Goal: Task Accomplishment & Management: Manage account settings

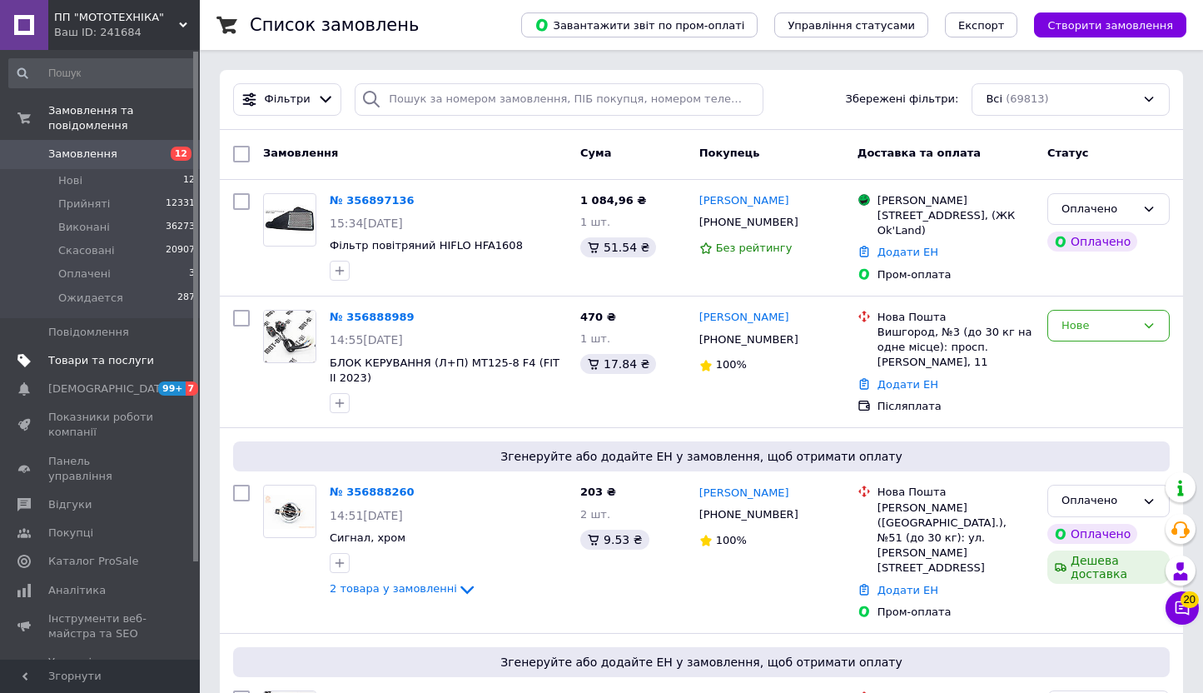
click at [114, 353] on span "Товари та послуги" at bounding box center [101, 360] width 106 height 15
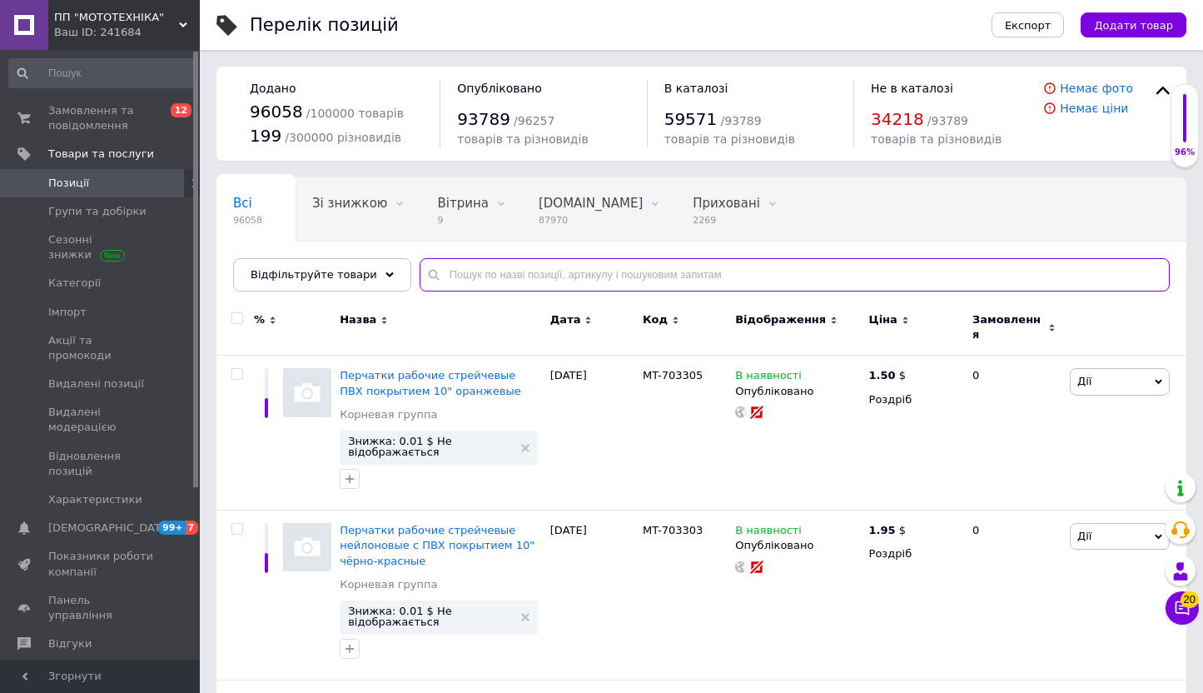
click at [481, 282] on input "text" at bounding box center [795, 274] width 750 height 33
paste input "Вентилятор радіатора охолодження ATV SharX 300сс Детальніше: https://motorul.pr…"
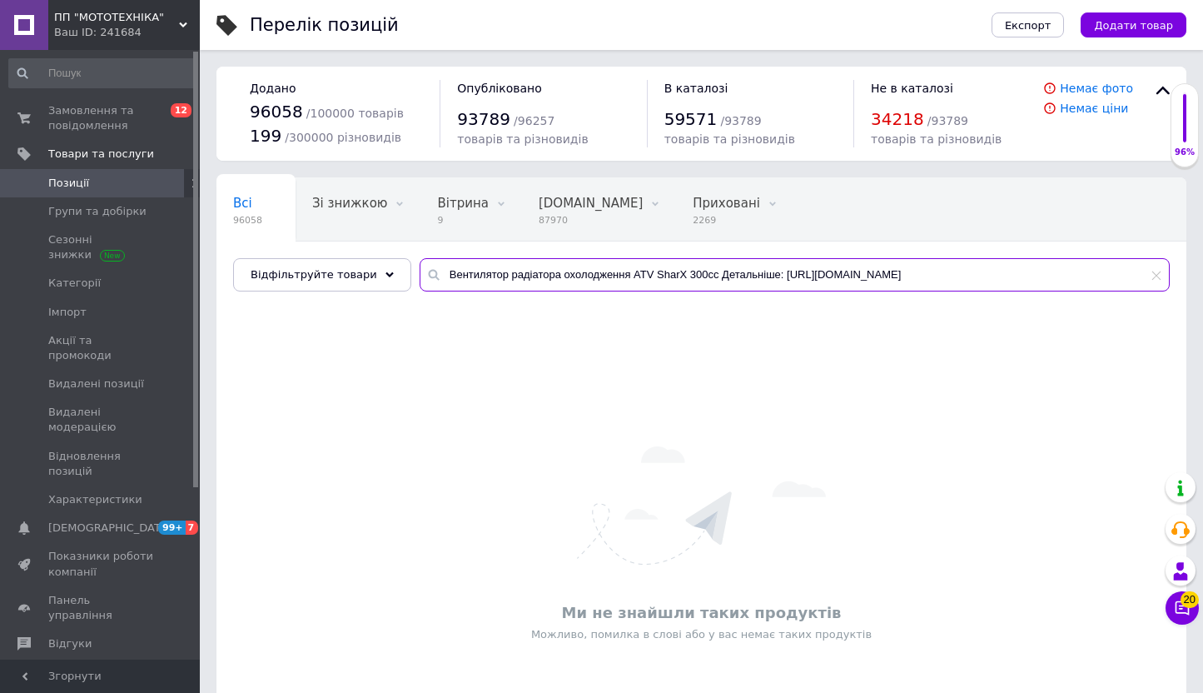
scroll to position [0, 13]
drag, startPoint x: 699, startPoint y: 276, endPoint x: 1168, endPoint y: 274, distance: 469.7
click at [1168, 274] on input "Вентилятор радіатора охолодження ATV SharX 300сс Детальніше: https://motorul.pr…" at bounding box center [795, 274] width 750 height 33
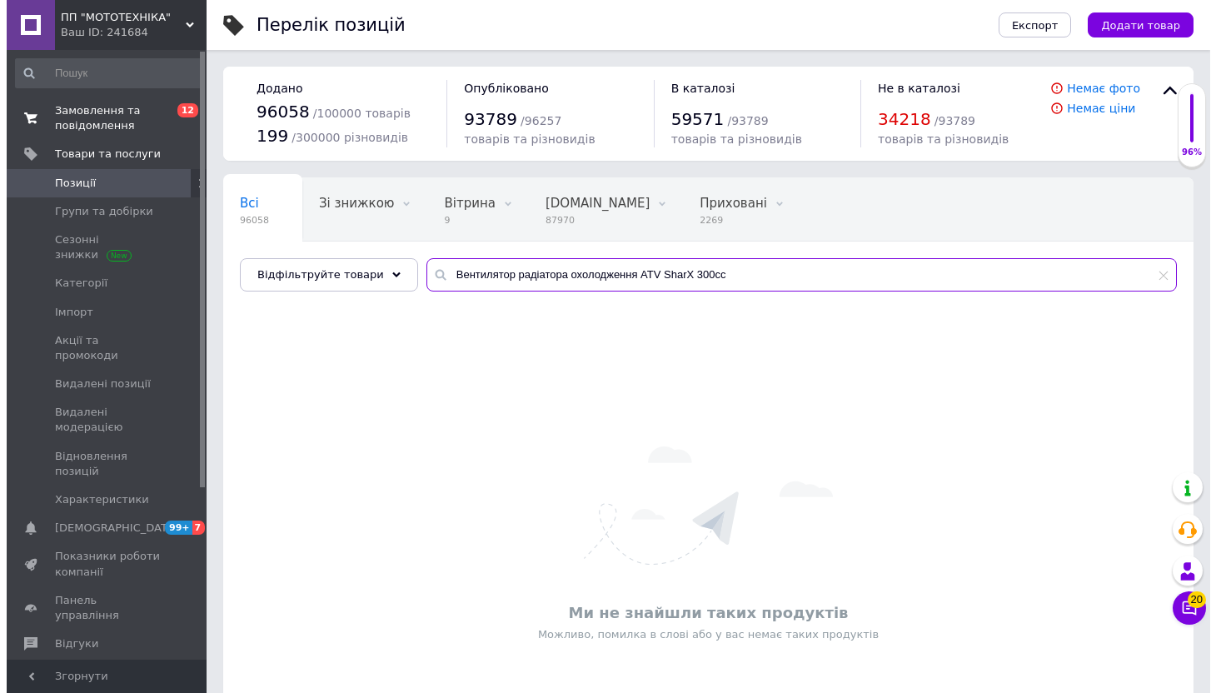
scroll to position [0, 0]
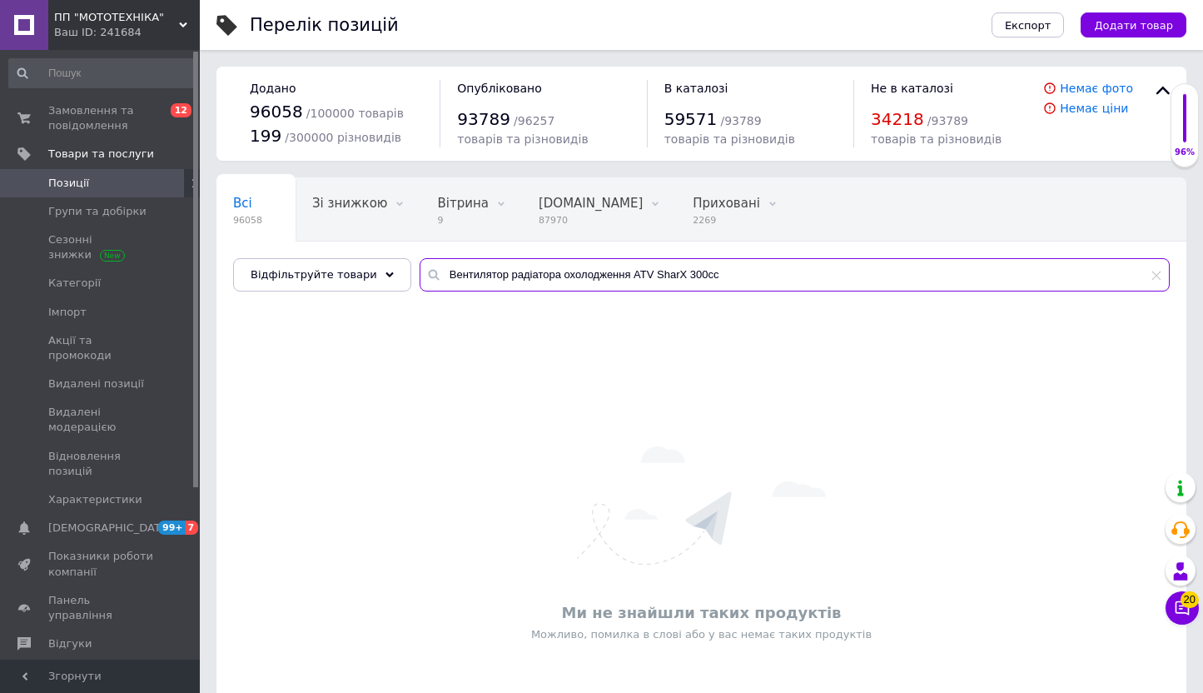
type input "Вентилятор радіатора охолодження ATV SharX 300сс"
click at [160, 32] on div "Ваш ID: 241684" at bounding box center [127, 32] width 146 height 15
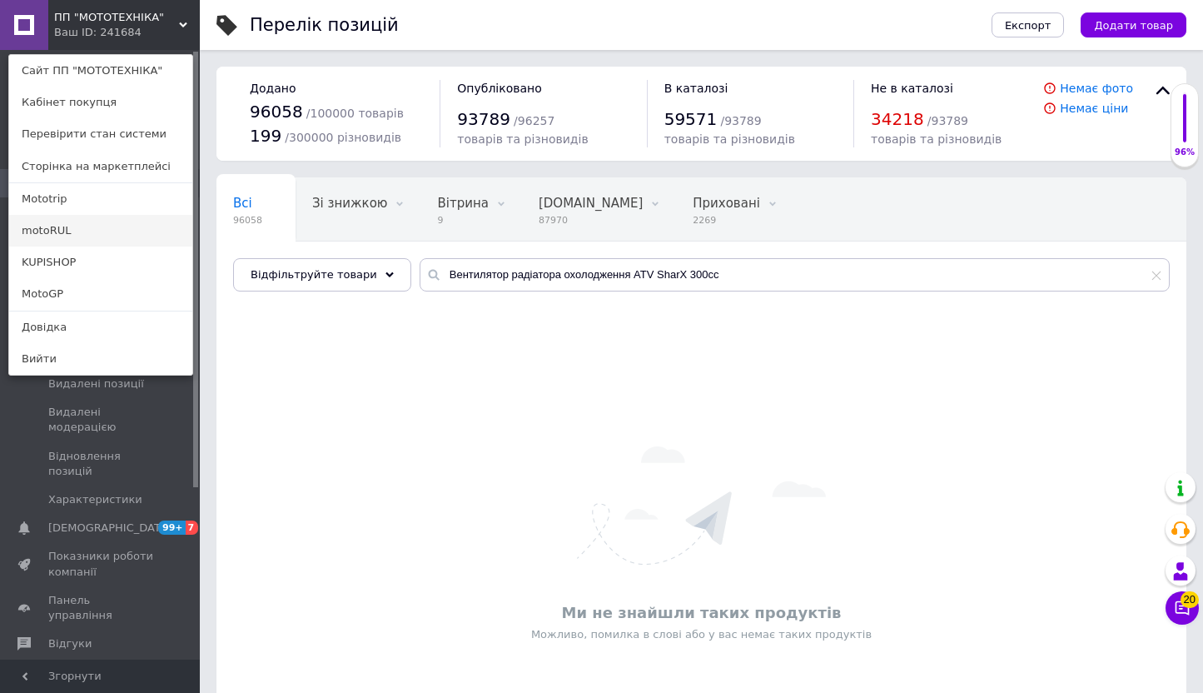
click at [88, 233] on link "motoRUL" at bounding box center [100, 231] width 183 height 32
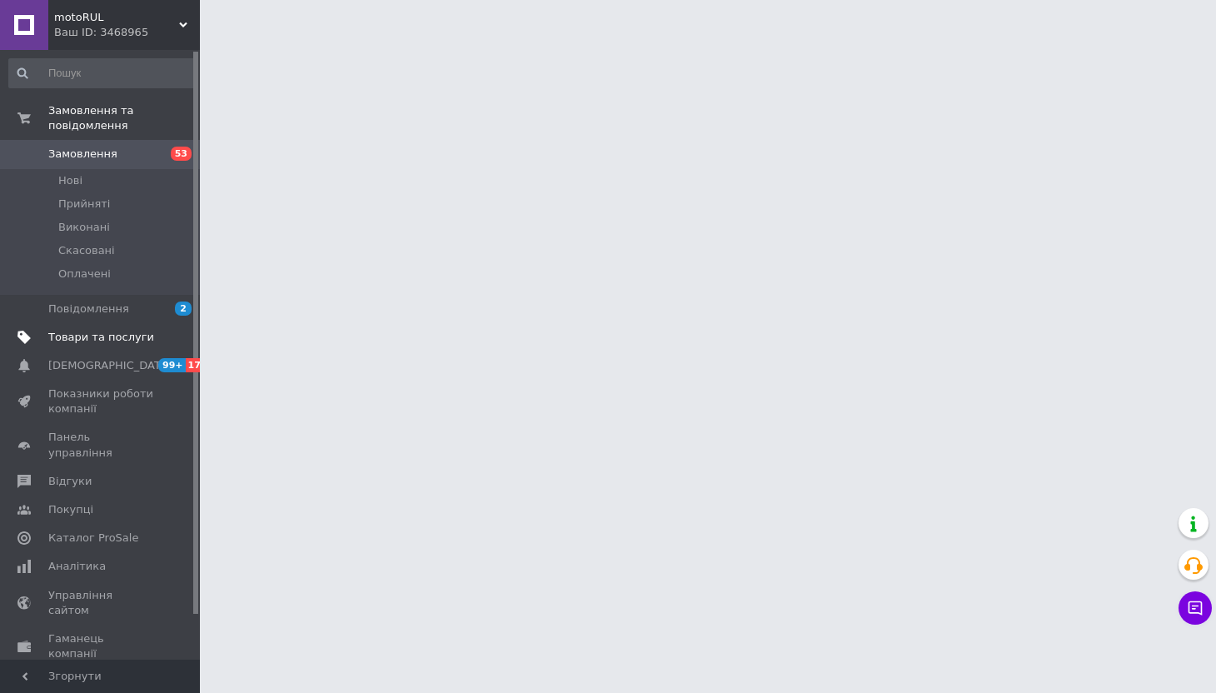
click at [102, 330] on span "Товари та послуги" at bounding box center [101, 337] width 106 height 15
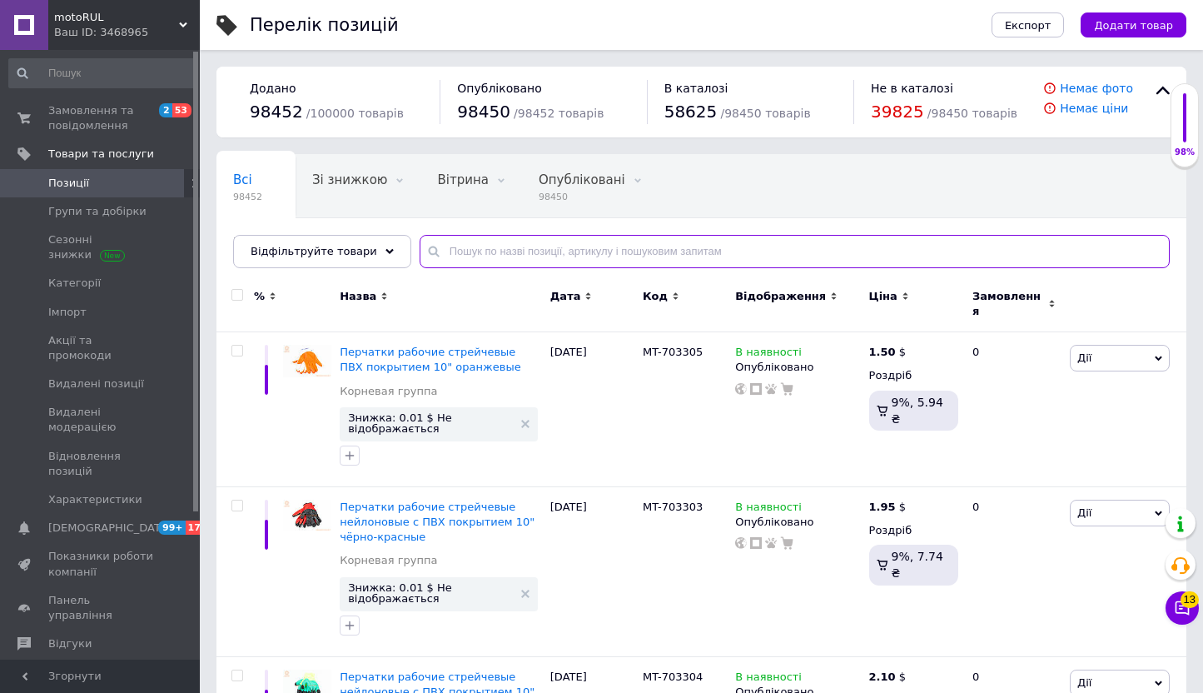
click at [485, 250] on input "text" at bounding box center [795, 251] width 750 height 33
paste input "Ю0014669"
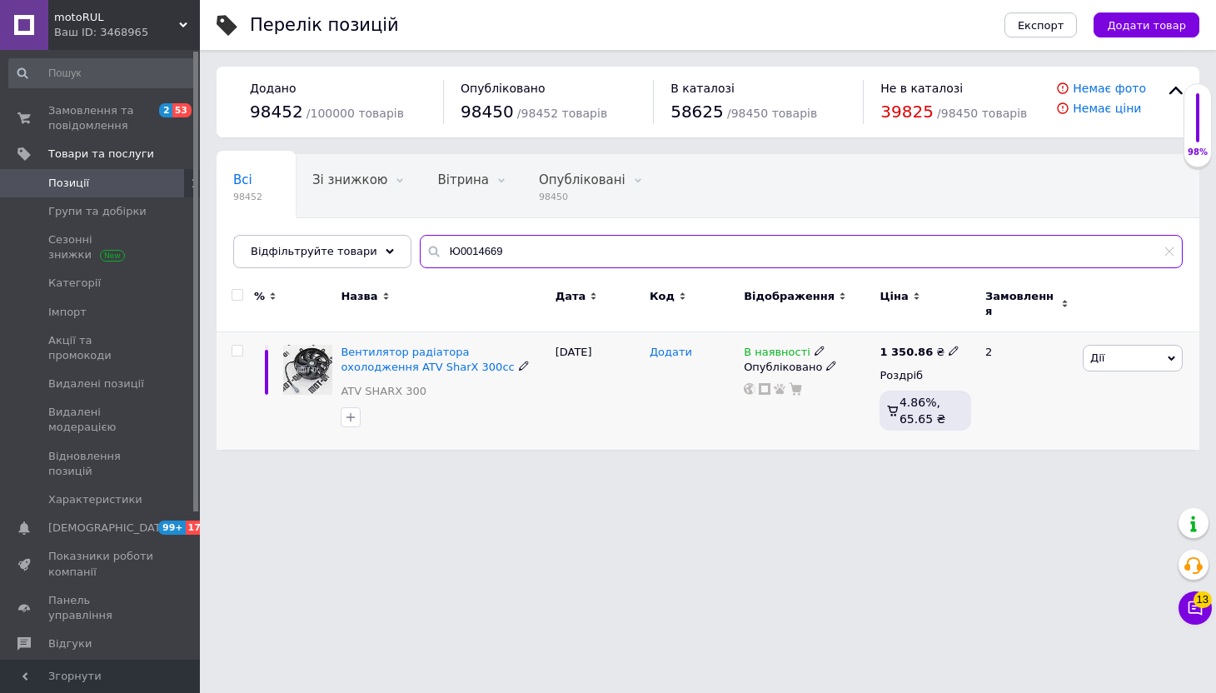
type input "Ю0014669"
click at [658, 346] on span "Додати" at bounding box center [671, 352] width 42 height 13
type input "Т"
type input "Ь"
type input "MO-Ю0014669"
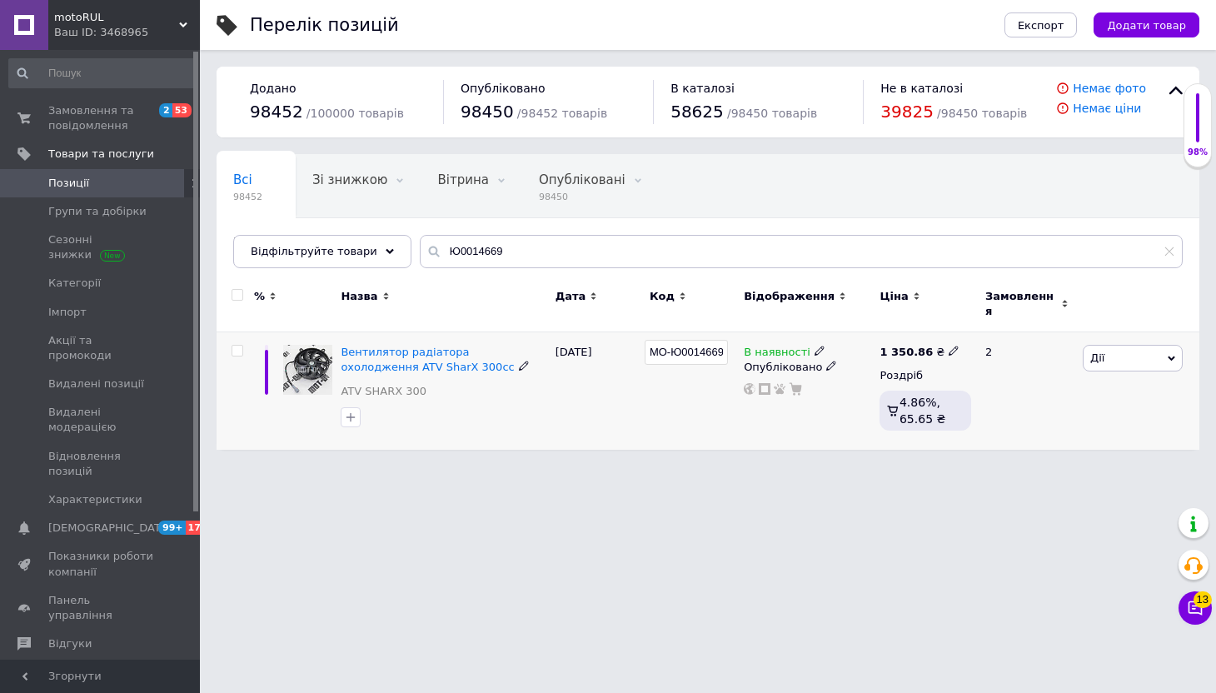
scroll to position [0, 1]
click at [650, 466] on html "motoRUL Ваш ID: 3468965 Сайт motoRUL Кабінет покупця Перевірити стан системи Ст…" at bounding box center [608, 233] width 1216 height 466
click at [87, 23] on span "motoRUL" at bounding box center [116, 17] width 125 height 15
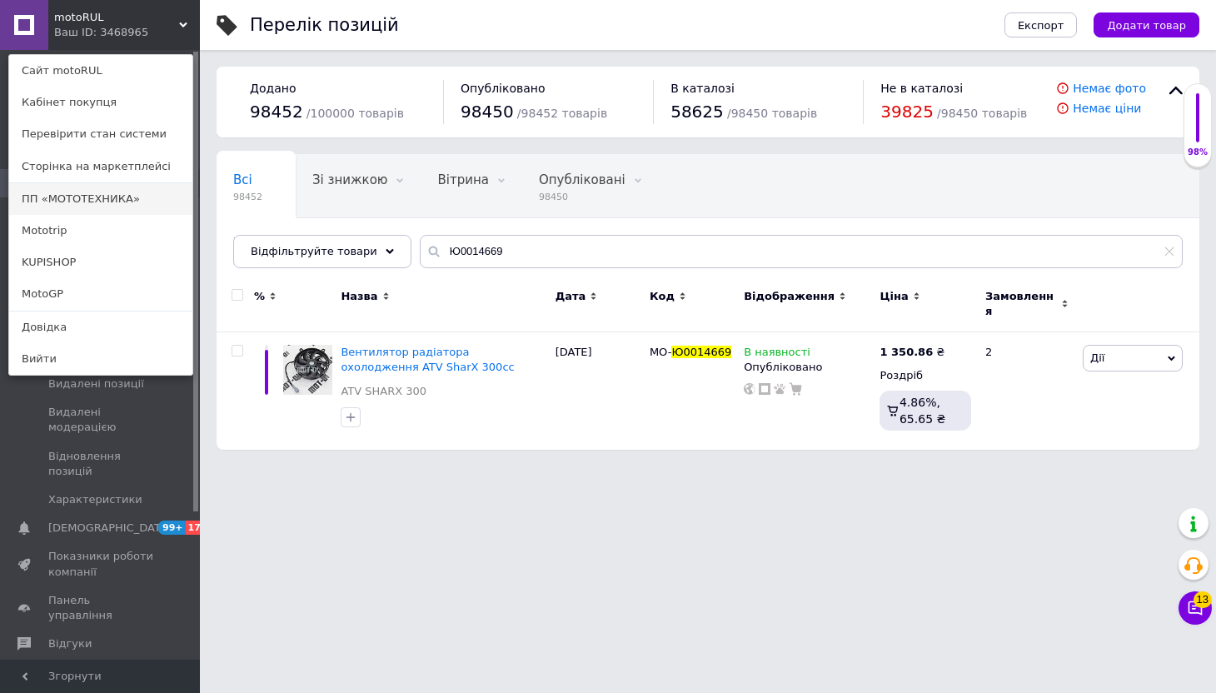
click at [84, 197] on link "ПП «МОТОТЕХНИКА»" at bounding box center [100, 199] width 183 height 32
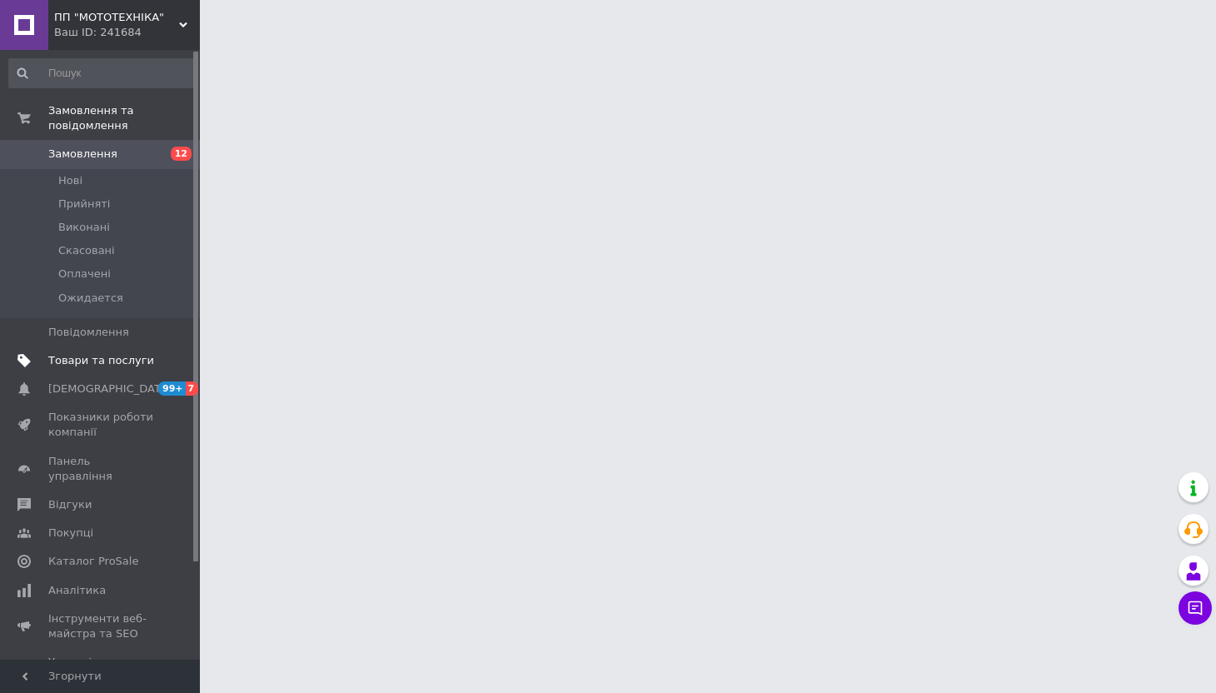
click at [112, 346] on link "Товари та послуги" at bounding box center [102, 360] width 205 height 28
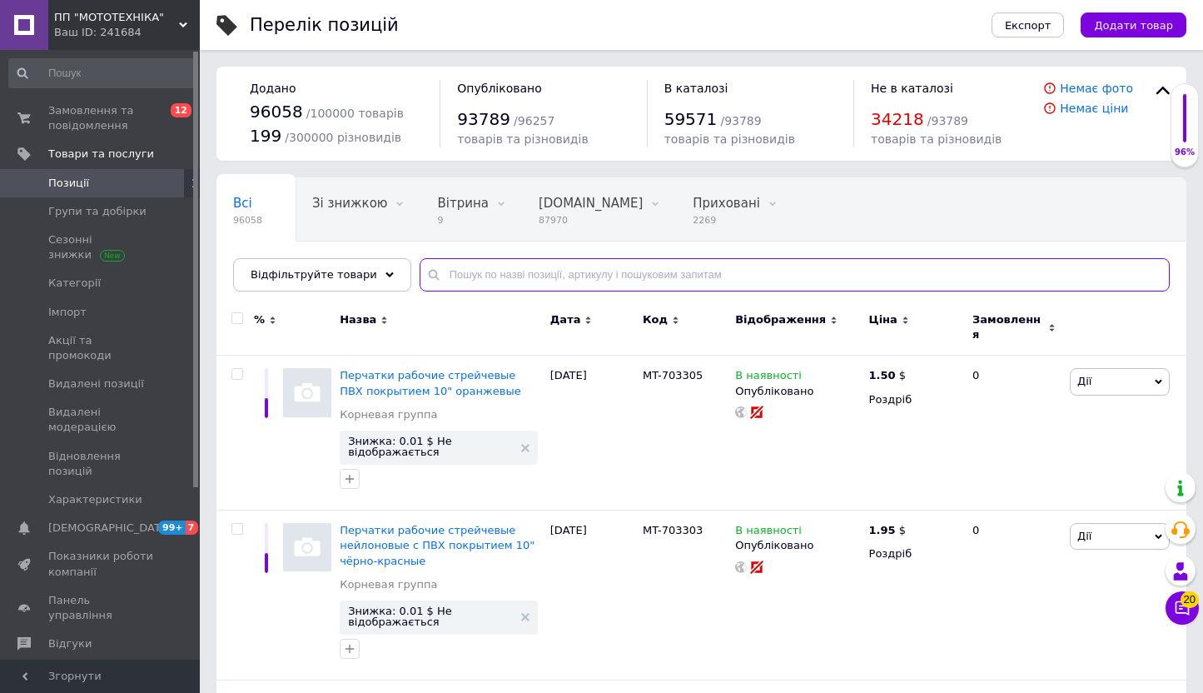
click at [491, 275] on input "text" at bounding box center [795, 274] width 750 height 33
paste input "Ю0014669"
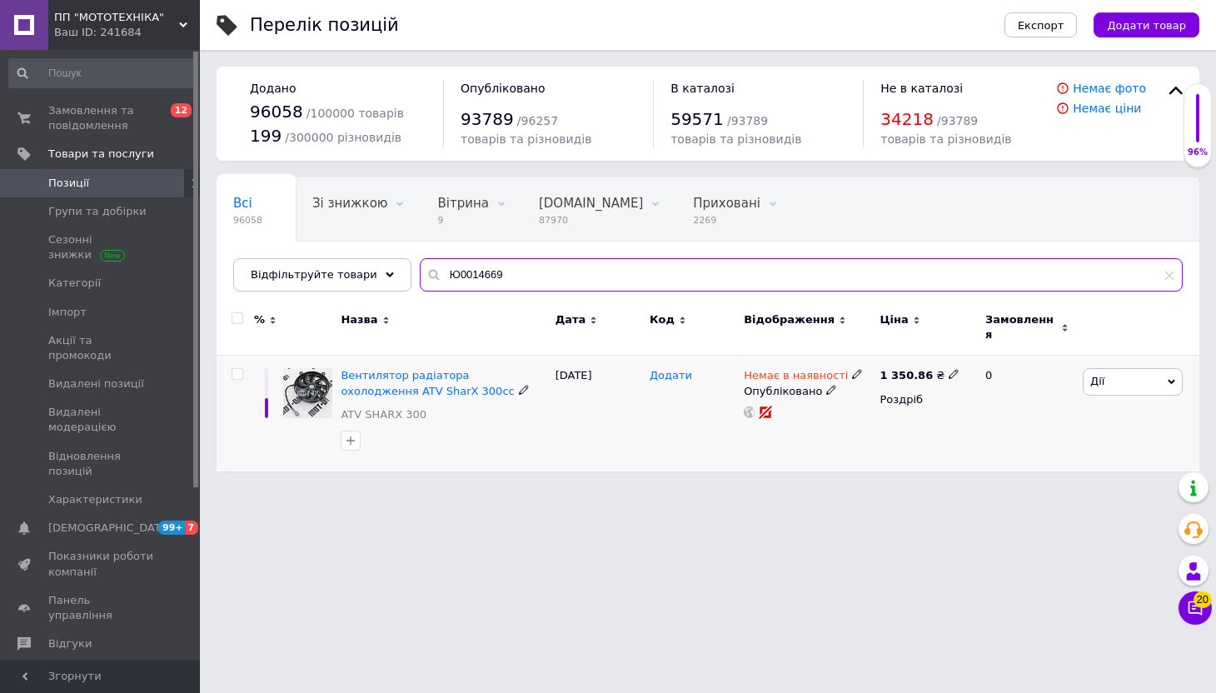
type input "Ю0014669"
click at [655, 369] on span "Додати" at bounding box center [671, 375] width 42 height 13
click at [671, 369] on input at bounding box center [686, 375] width 83 height 25
type input "MO-Ю0014669"
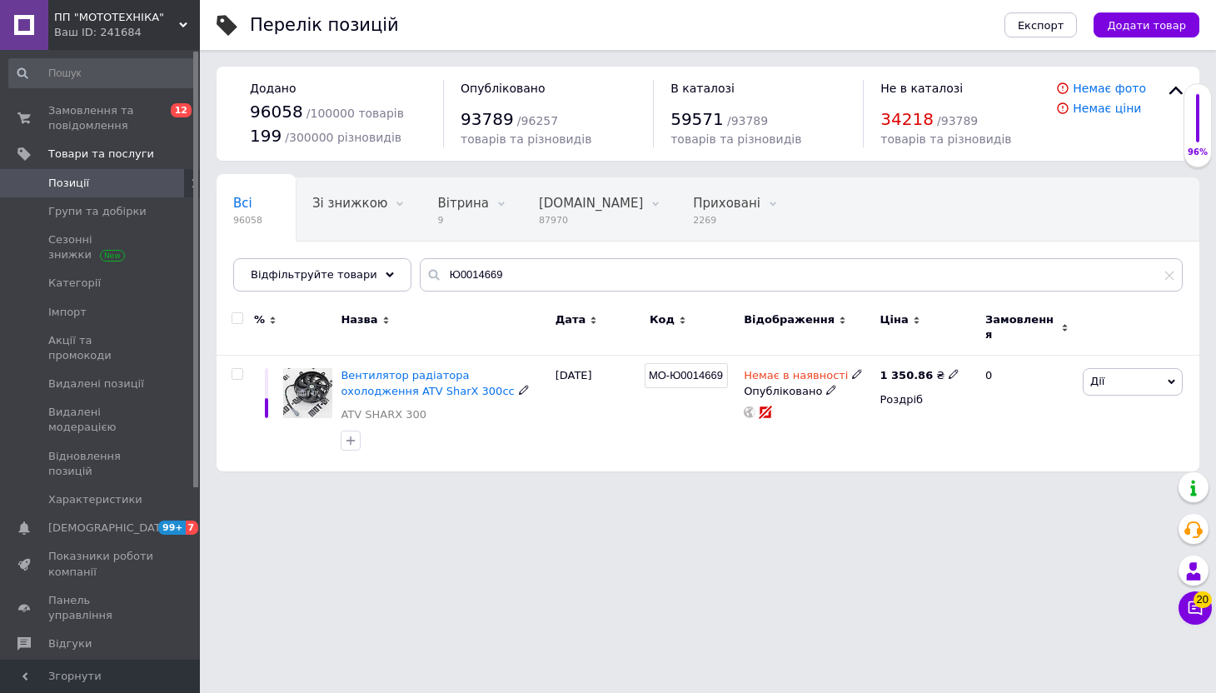
click at [575, 488] on html "ПП "МОТОТЕХНІКА" Ваш ID: 241684 Сайт ПП "МОТОТЕХНІКА" Кабінет покупця Перевірит…" at bounding box center [608, 244] width 1216 height 488
click at [112, 18] on span "ПП "МОТОТЕХНІКА"" at bounding box center [116, 17] width 125 height 15
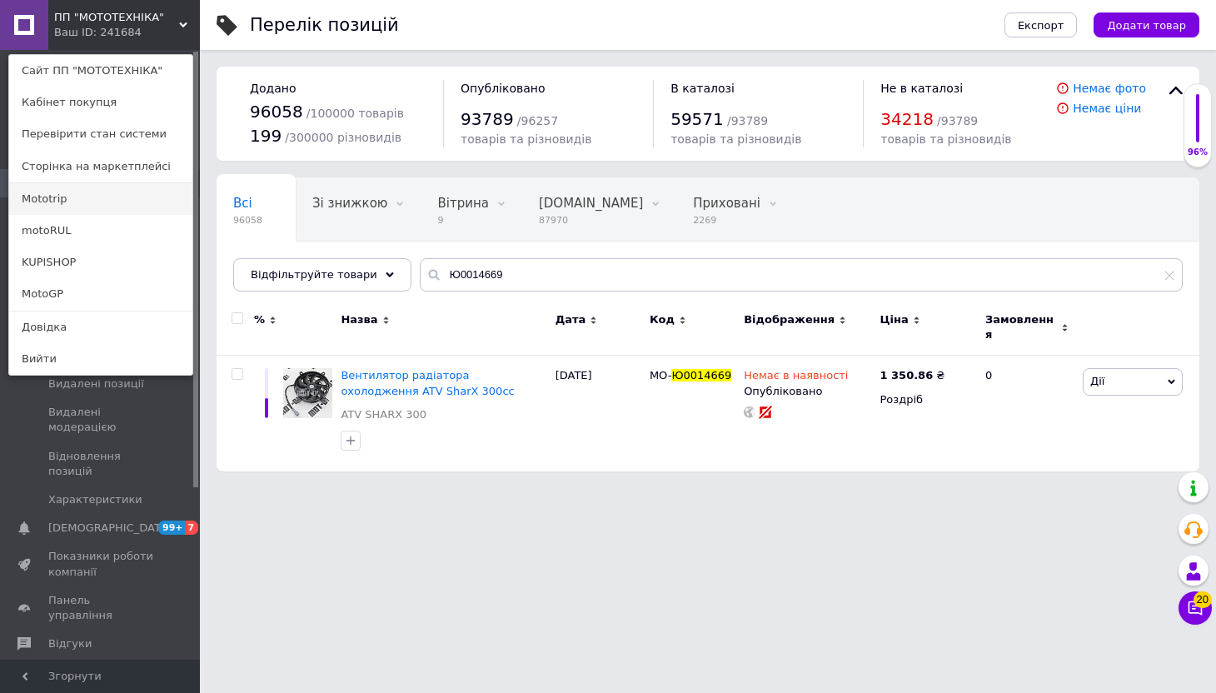
click at [101, 206] on link "Mototrip" at bounding box center [100, 199] width 183 height 32
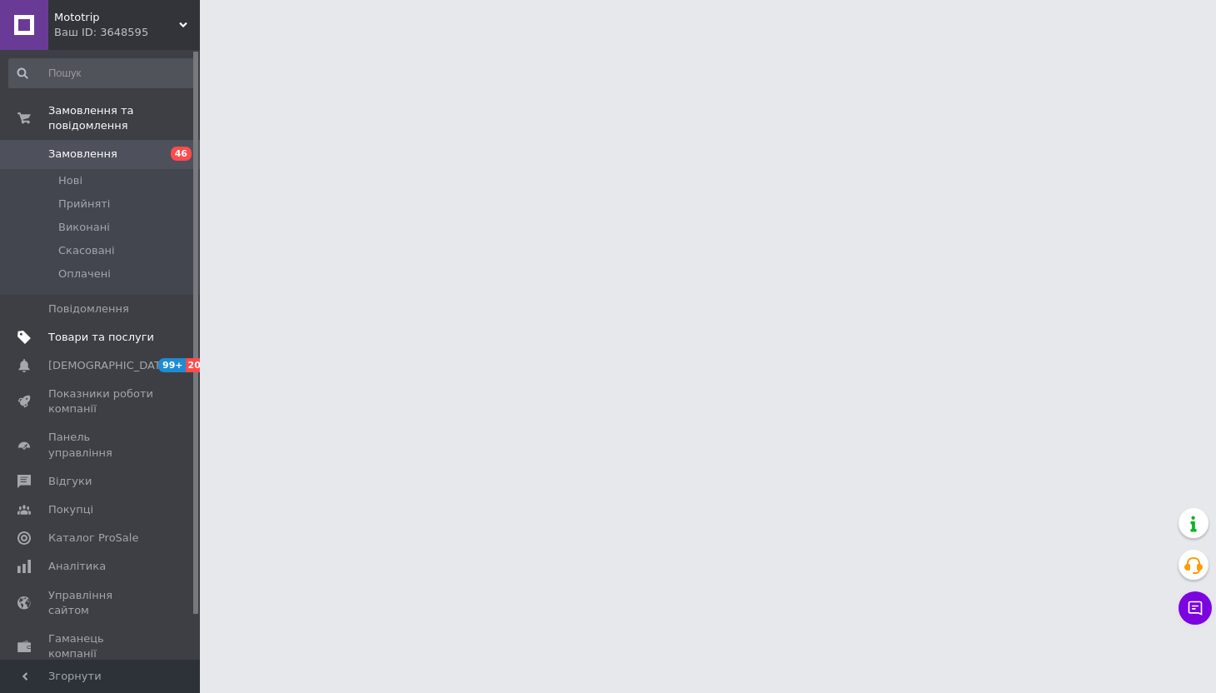
click at [115, 323] on link "Товари та послуги" at bounding box center [102, 337] width 205 height 28
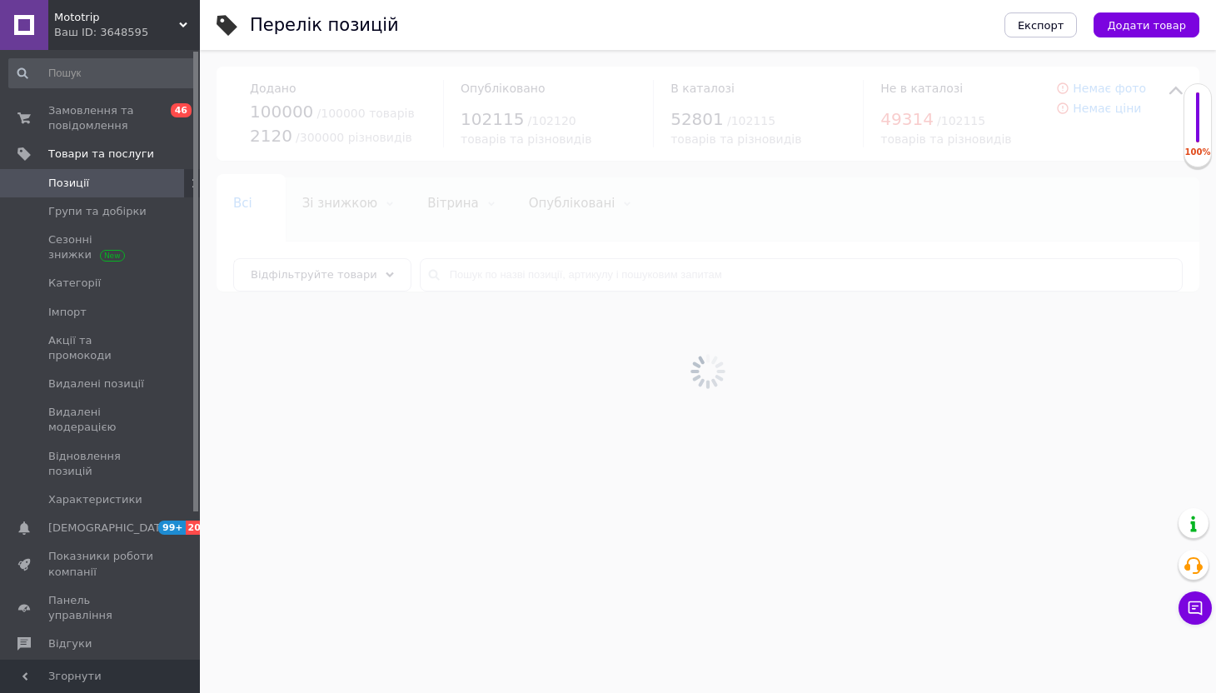
click at [541, 279] on div at bounding box center [708, 371] width 1016 height 643
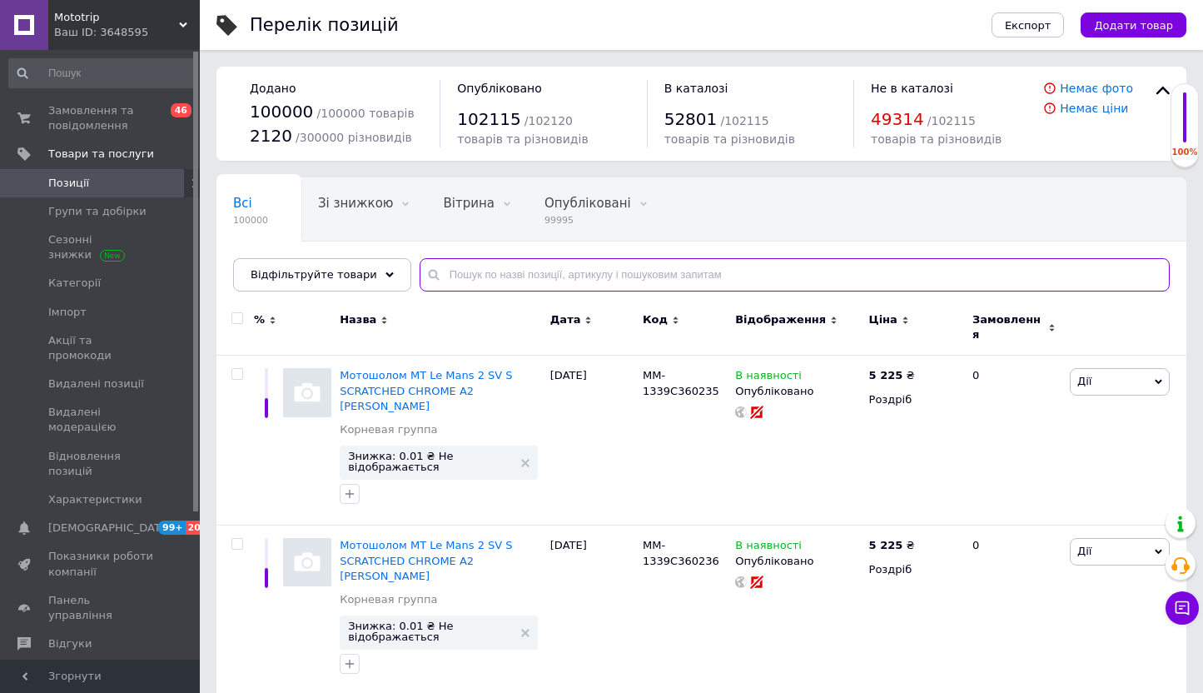
click at [541, 278] on input "text" at bounding box center [795, 274] width 750 height 33
paste input "Ю0014669"
type input "Ю0014669"
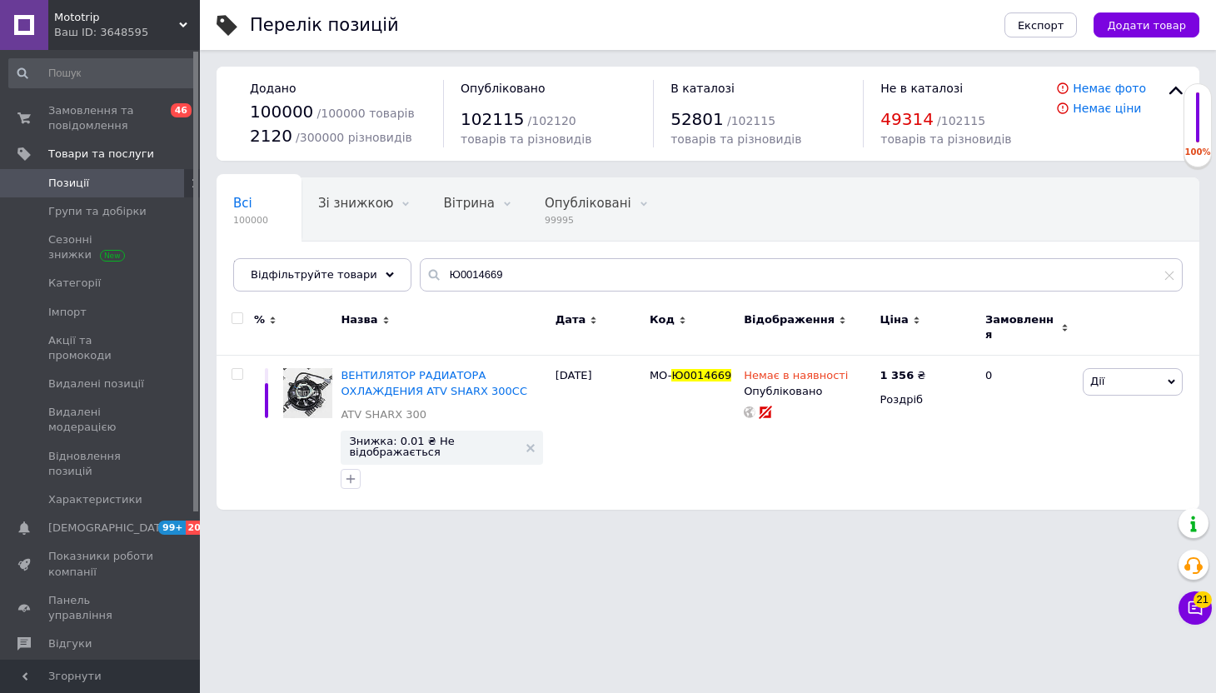
click at [87, 35] on div "Ваш ID: 3648595" at bounding box center [127, 32] width 146 height 15
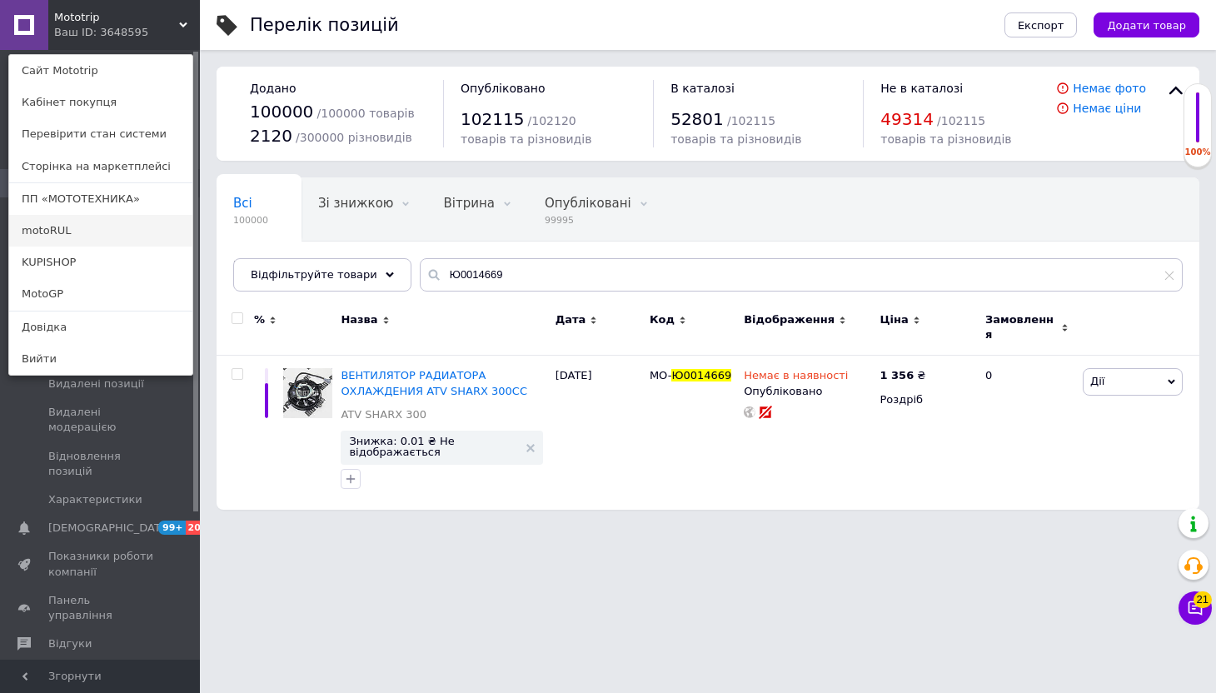
click at [87, 244] on link "motoRUL" at bounding box center [100, 231] width 183 height 32
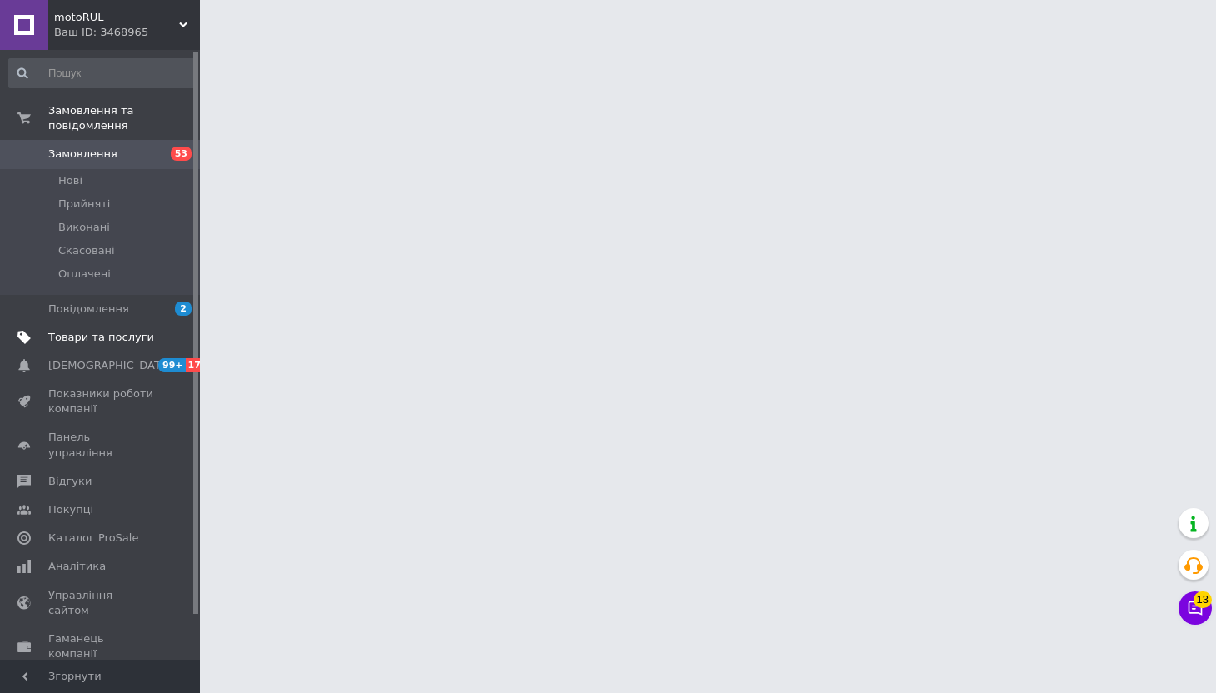
click at [112, 323] on link "Товари та послуги" at bounding box center [102, 337] width 205 height 28
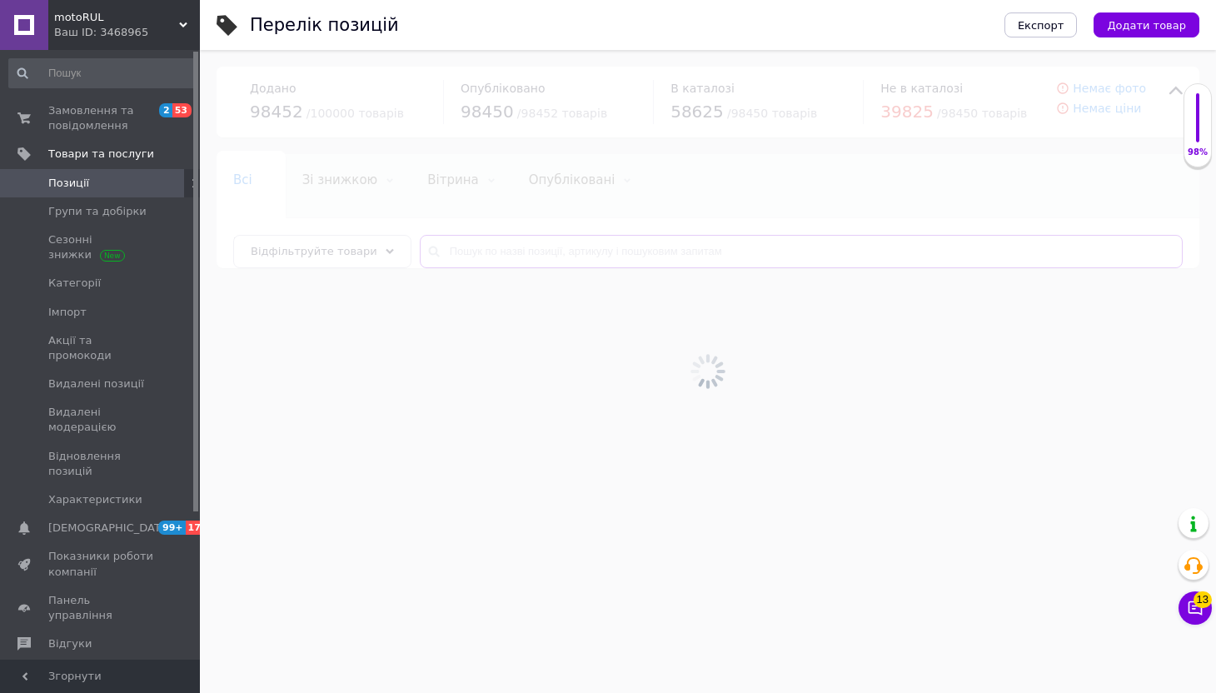
click at [537, 254] on input "text" at bounding box center [801, 251] width 763 height 33
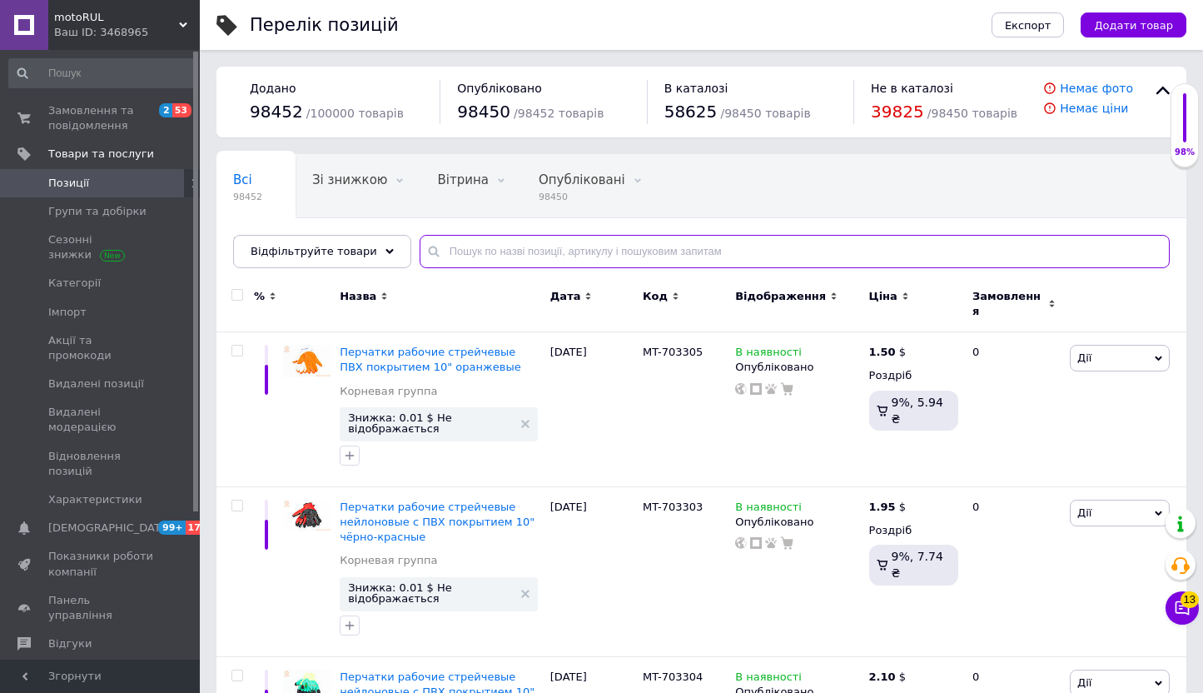
paste input "Ю0014669"
type input "Ю0014669"
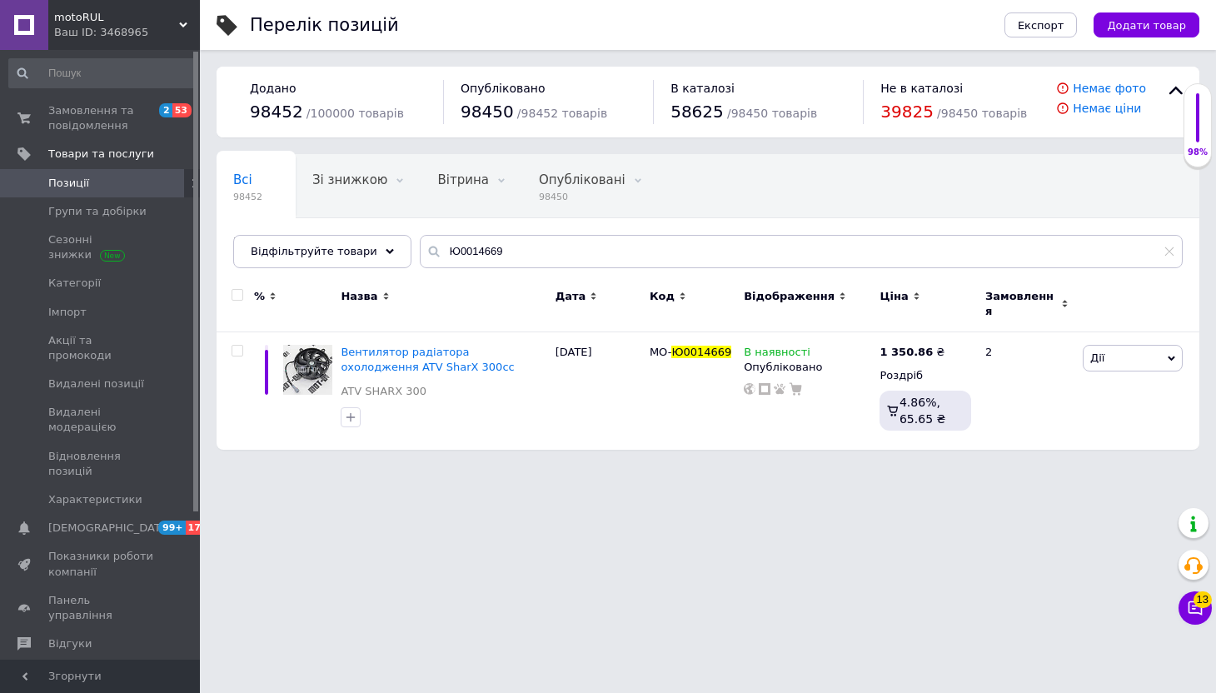
click at [92, 25] on div "Ваш ID: 3468965" at bounding box center [127, 32] width 146 height 15
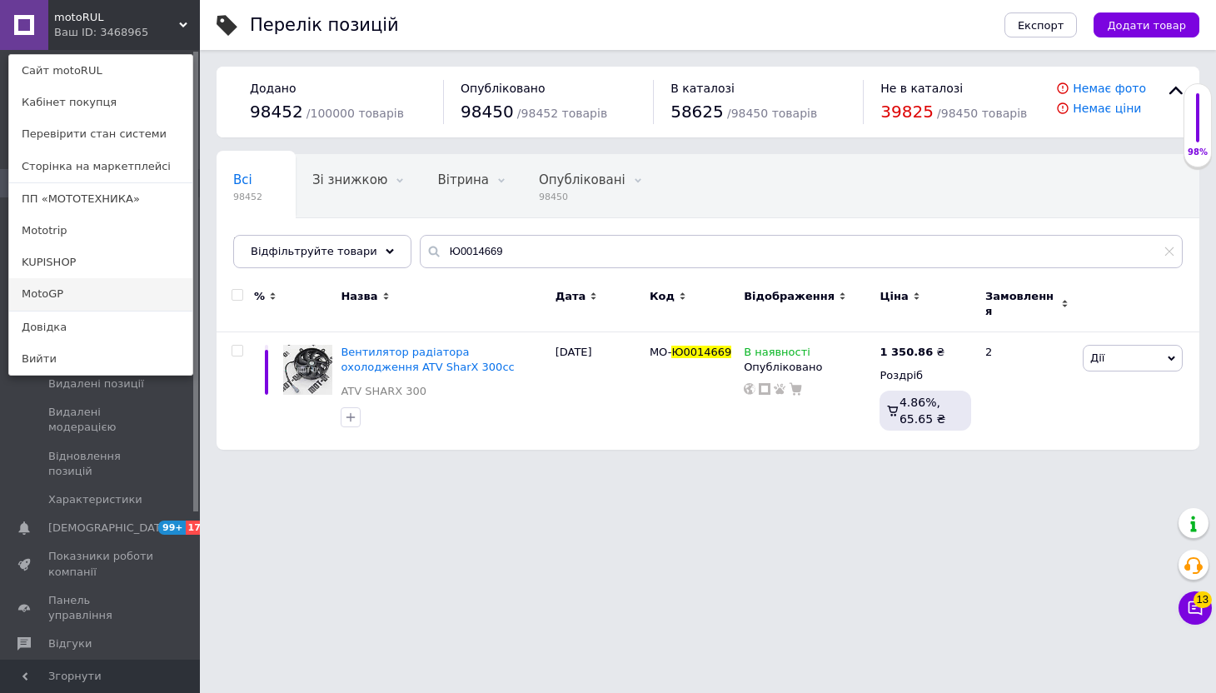
click at [112, 296] on link "MotoGP" at bounding box center [100, 294] width 183 height 32
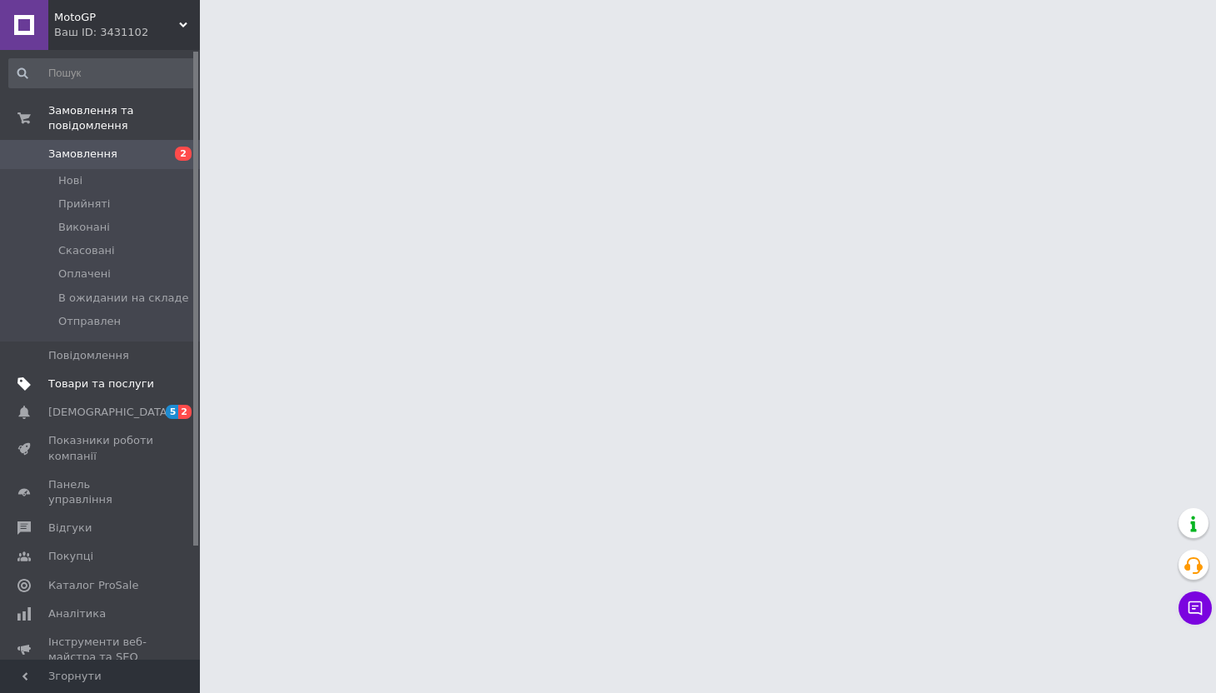
click at [107, 376] on span "Товари та послуги" at bounding box center [101, 383] width 106 height 15
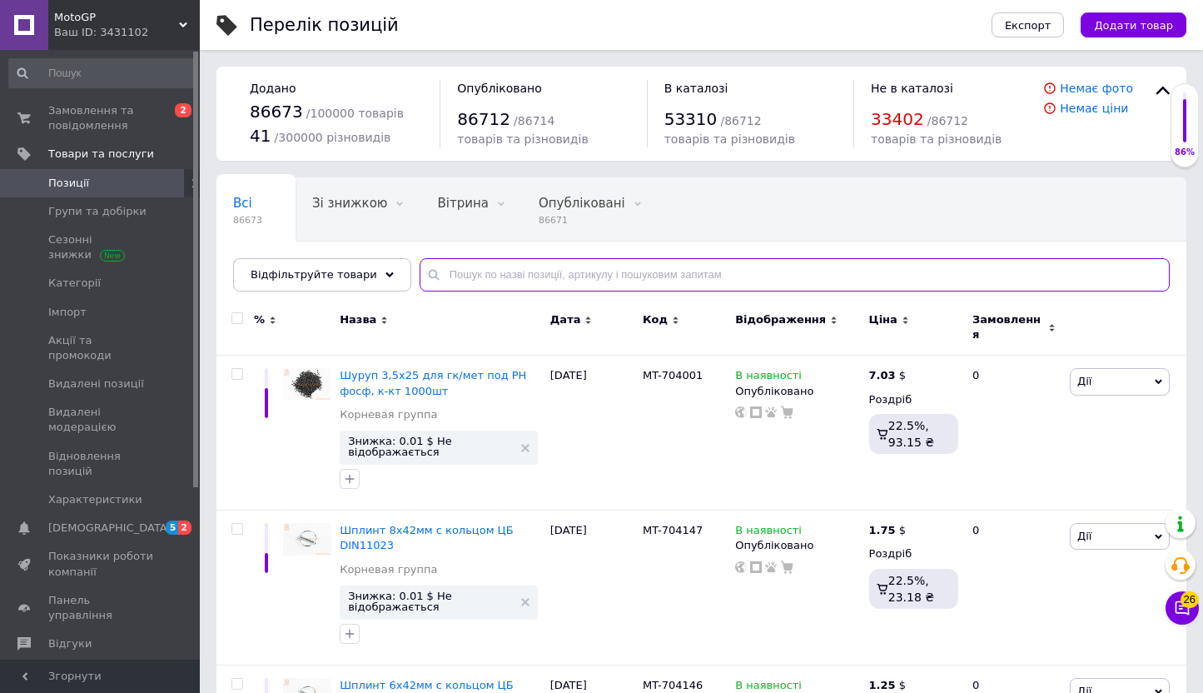
click at [489, 276] on input "text" at bounding box center [795, 274] width 750 height 33
paste input "Ю0014669"
type input "Ю0014669"
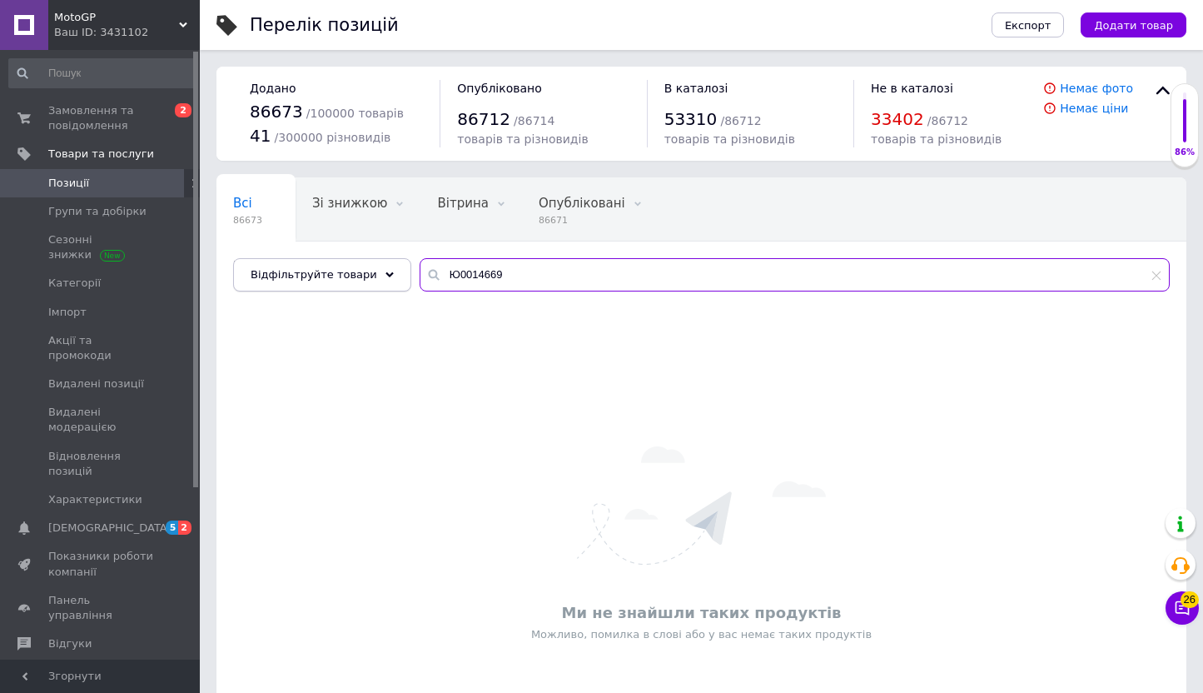
drag, startPoint x: 409, startPoint y: 273, endPoint x: 367, endPoint y: 273, distance: 41.6
click at [367, 273] on div "Відфільтруйте товари Ю0014669" at bounding box center [701, 274] width 937 height 33
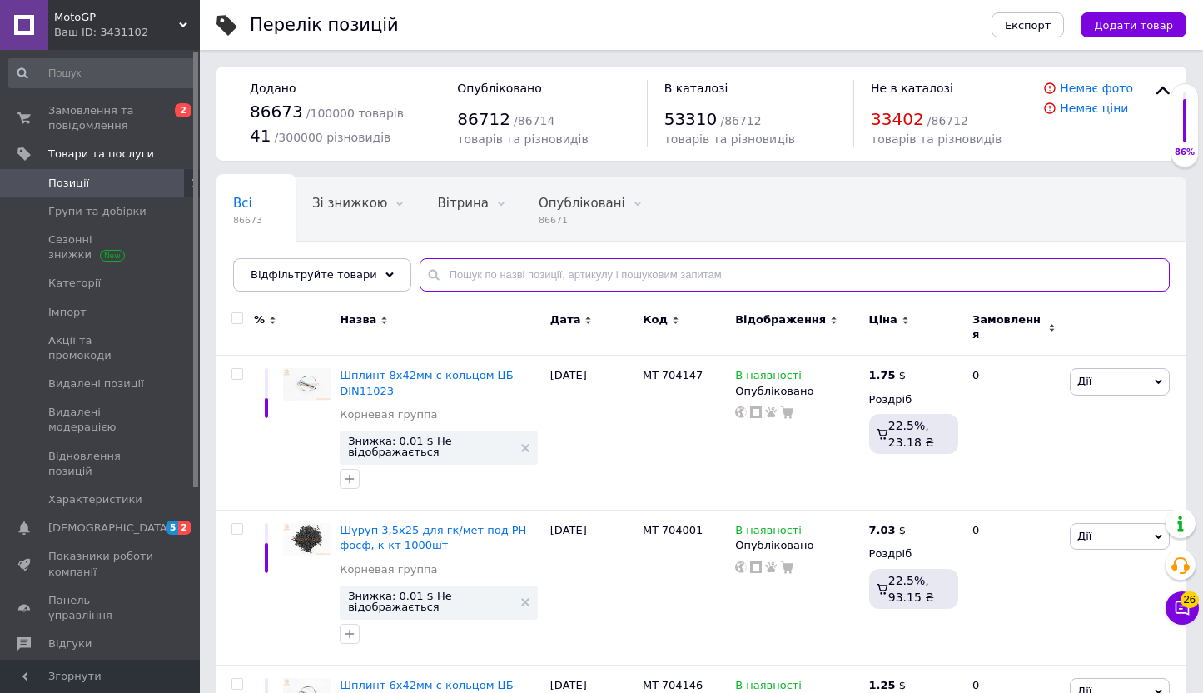
click at [464, 263] on input "text" at bounding box center [795, 274] width 750 height 33
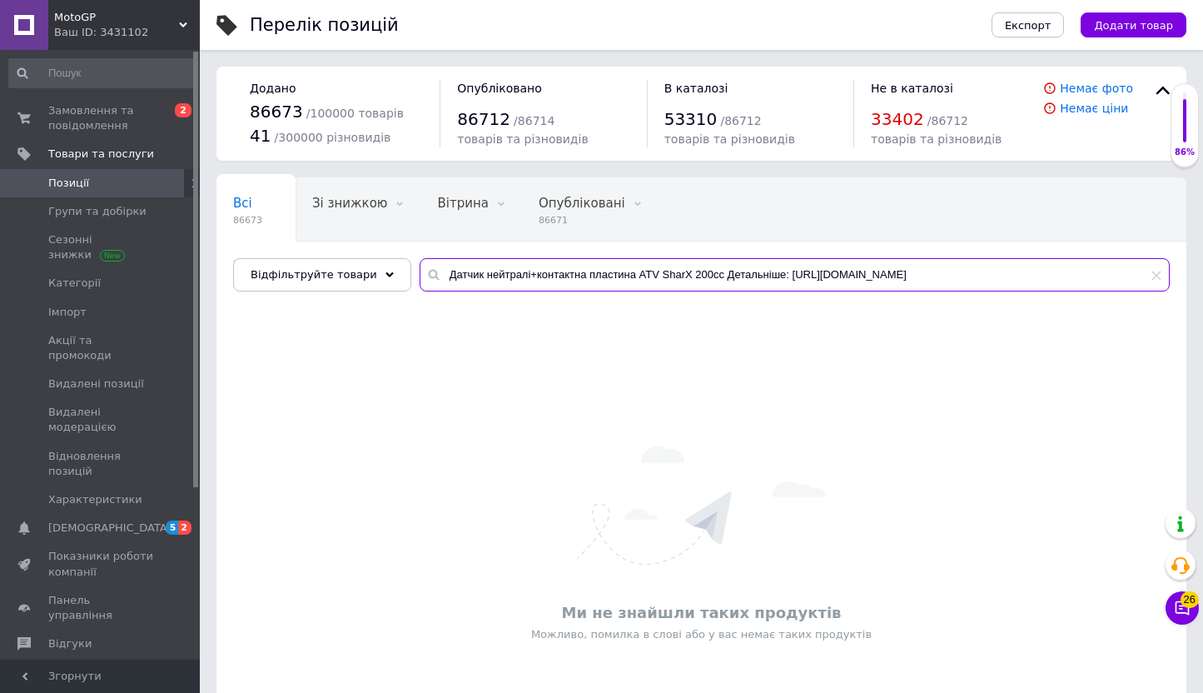
click at [501, 278] on input "Датчик нейтралі+контактна пластина ATV SharX 200сс Детальніше: https://motorul.…" at bounding box center [795, 274] width 750 height 33
paste input "0009962"
type input "Ю0009962"
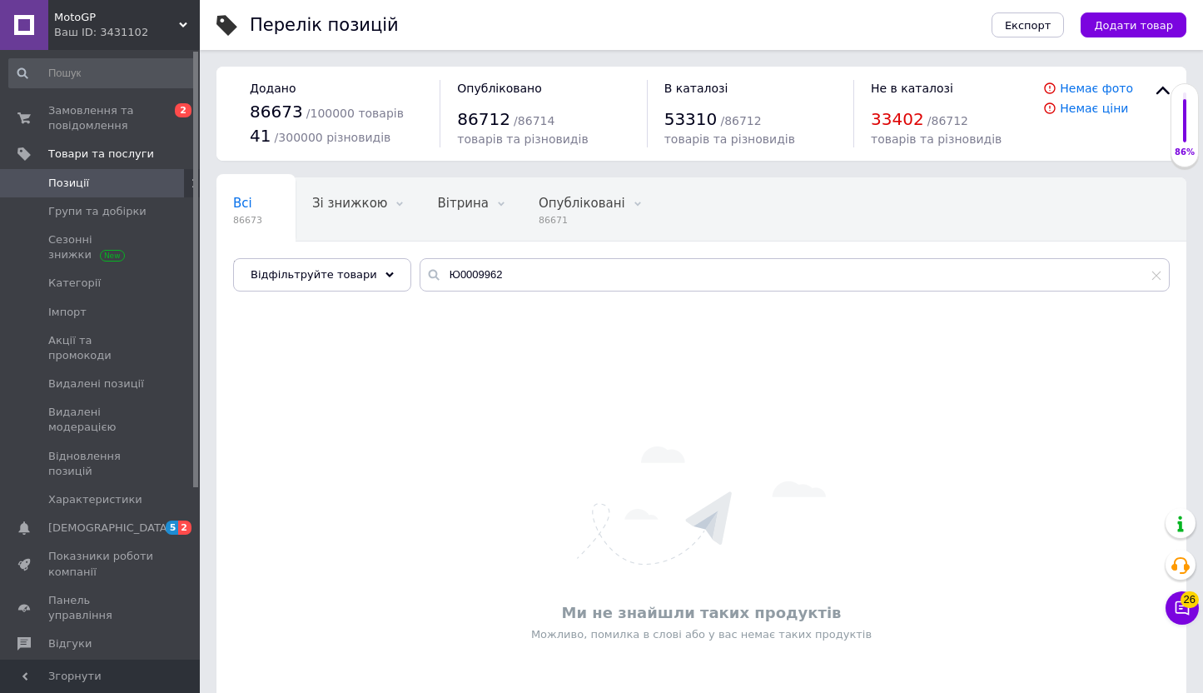
click at [99, 3] on div "MotoGP Ваш ID: 3431102" at bounding box center [124, 25] width 152 height 50
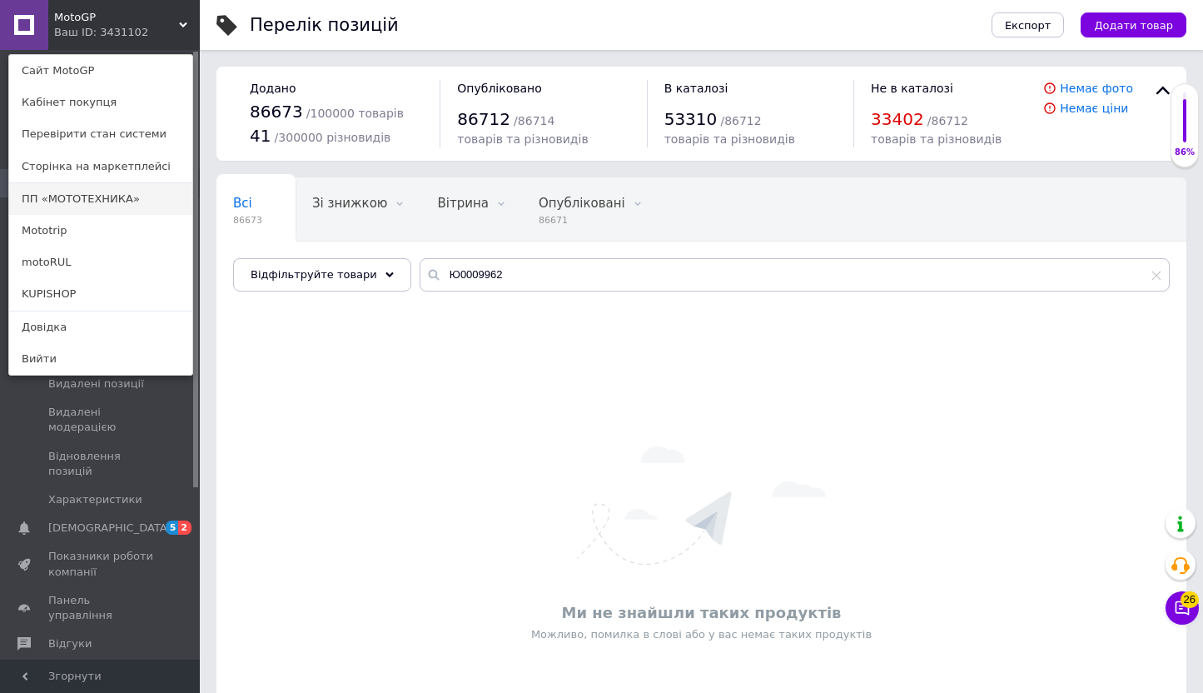
click at [92, 210] on link "ПП «МОТОТЕХНИКА»" at bounding box center [100, 199] width 183 height 32
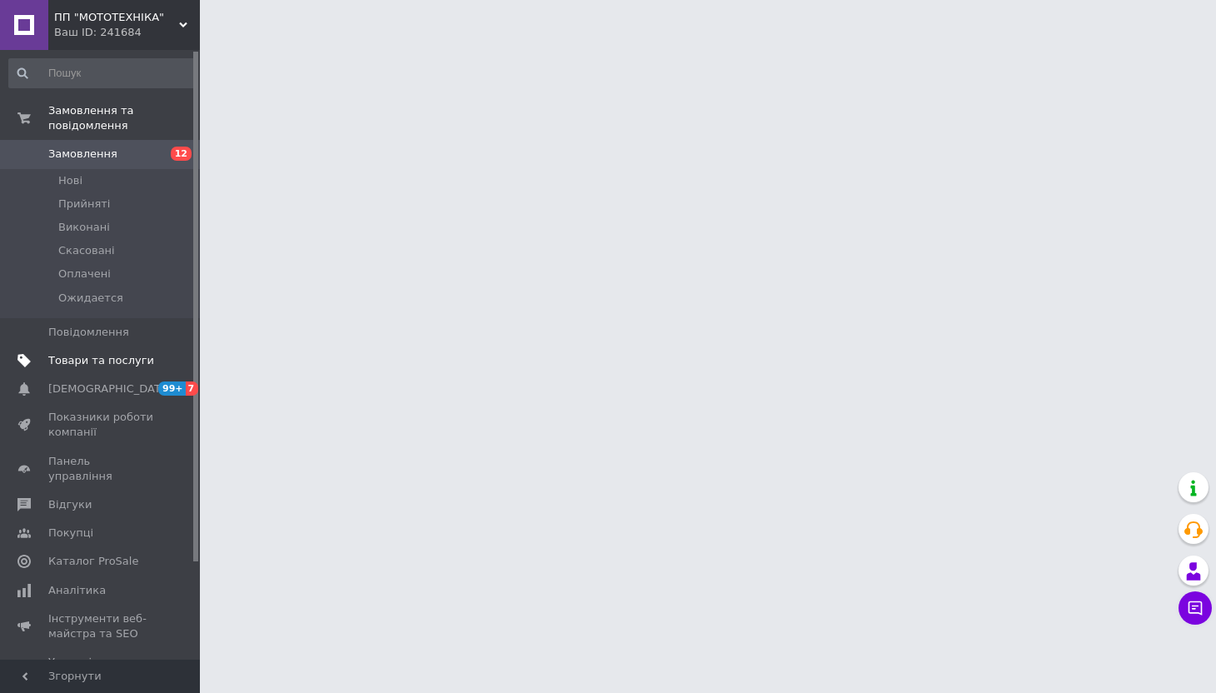
click at [92, 353] on span "Товари та послуги" at bounding box center [101, 360] width 106 height 15
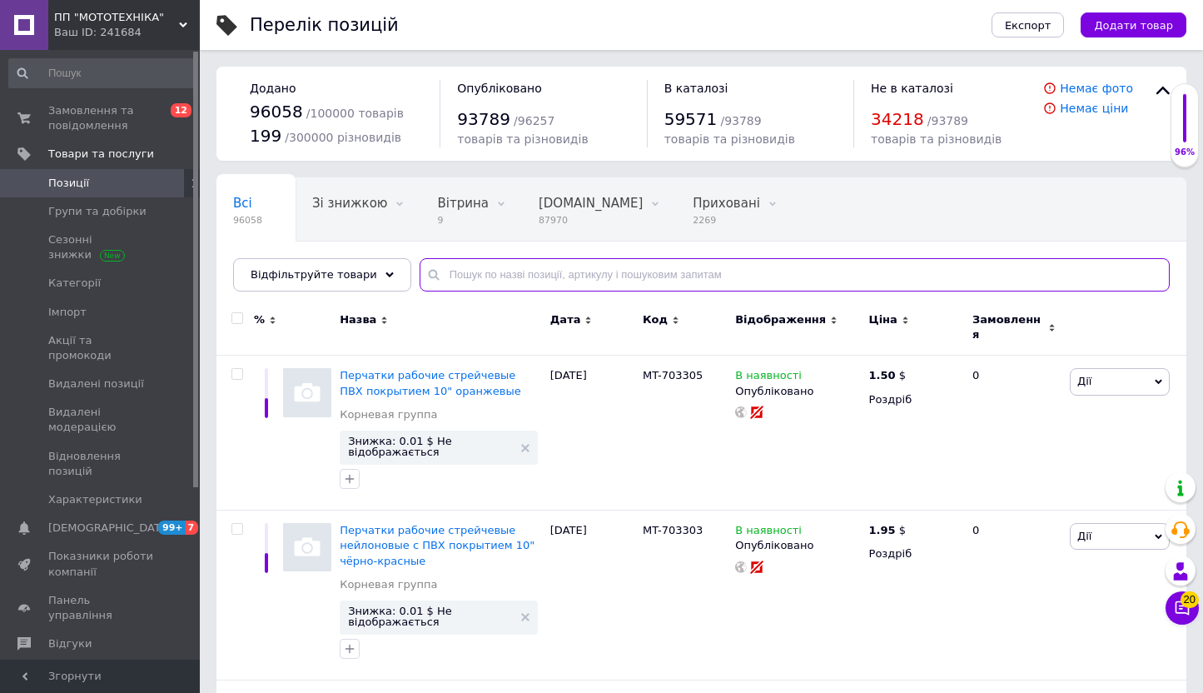
click at [463, 275] on input "text" at bounding box center [795, 274] width 750 height 33
paste input "Ю0009962"
type input "Ю0009962"
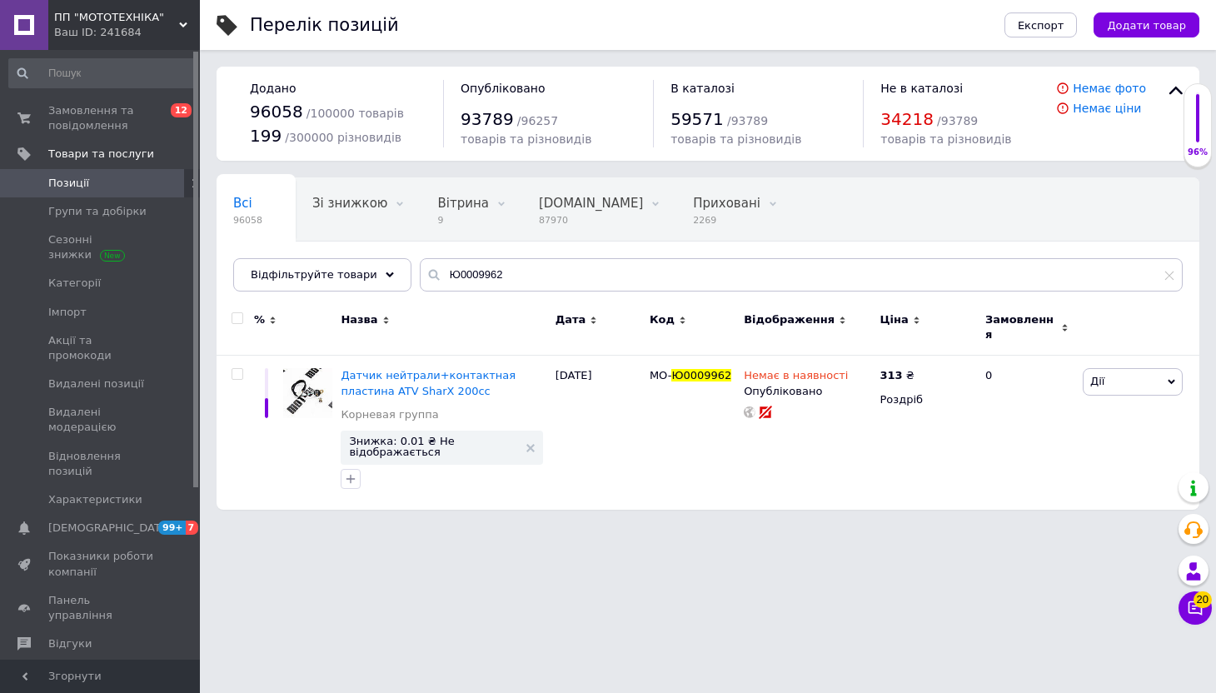
click at [95, 15] on span "ПП "МОТОТЕХНІКА"" at bounding box center [116, 17] width 125 height 15
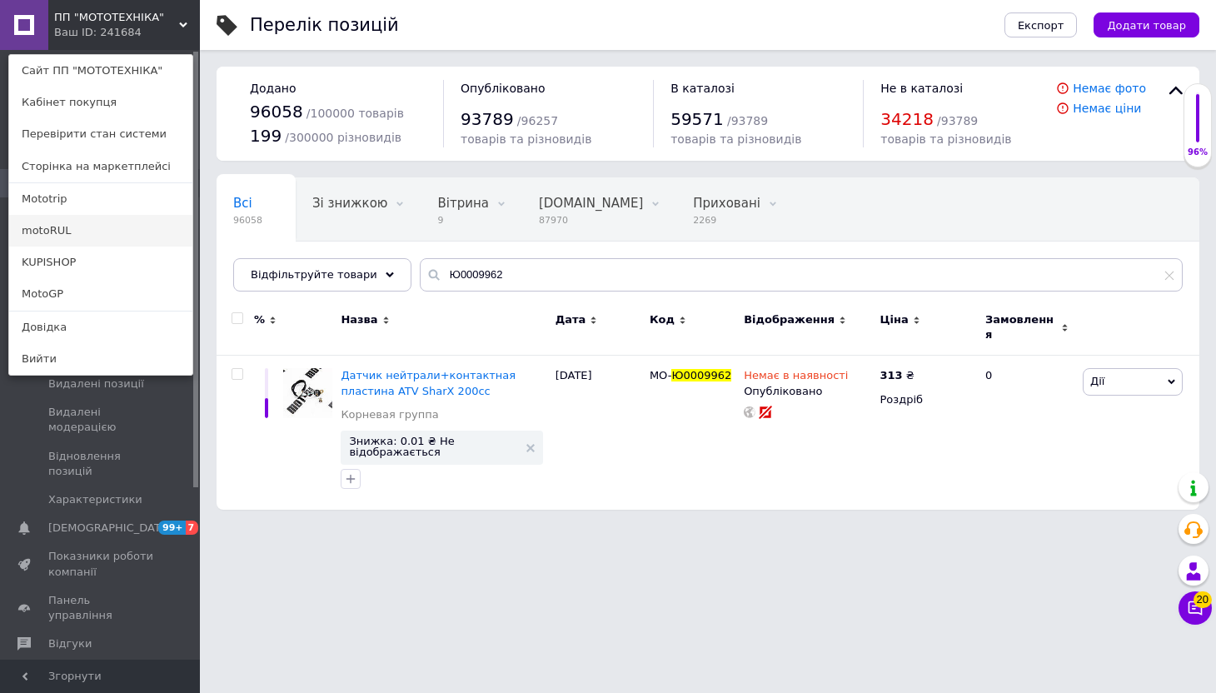
click at [83, 234] on link "motoRUL" at bounding box center [100, 231] width 183 height 32
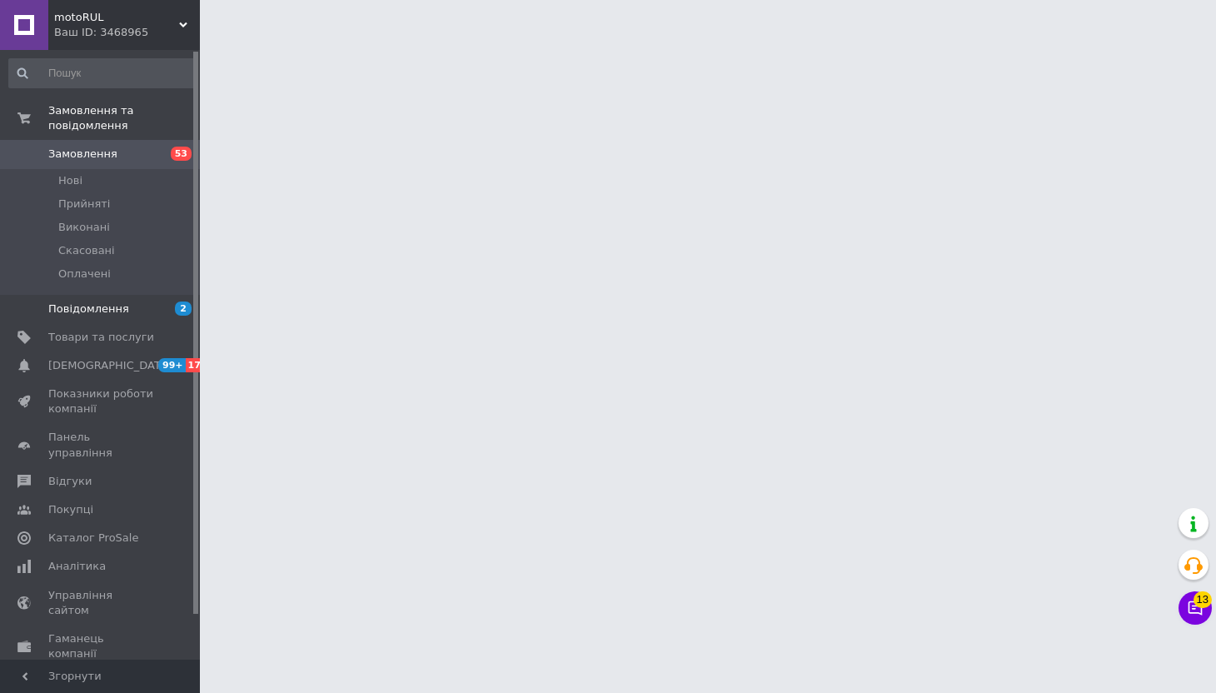
click at [103, 305] on link "Повідомлення 2" at bounding box center [102, 309] width 205 height 28
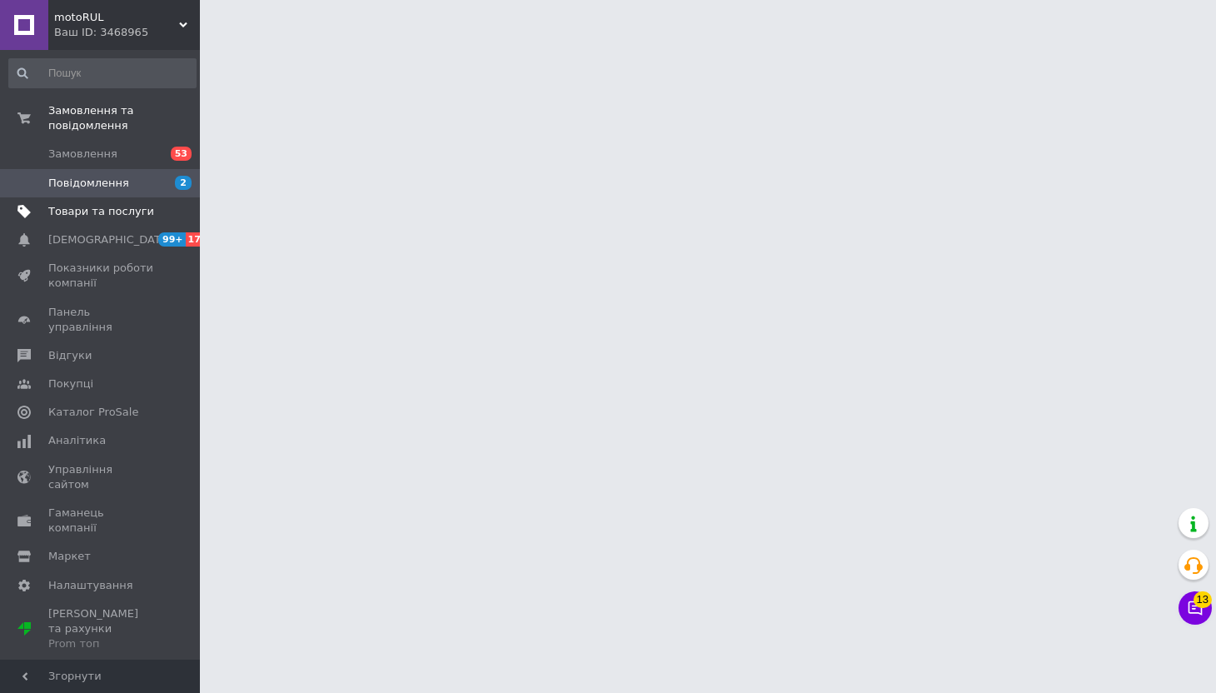
click at [101, 204] on span "Товари та послуги" at bounding box center [101, 211] width 106 height 15
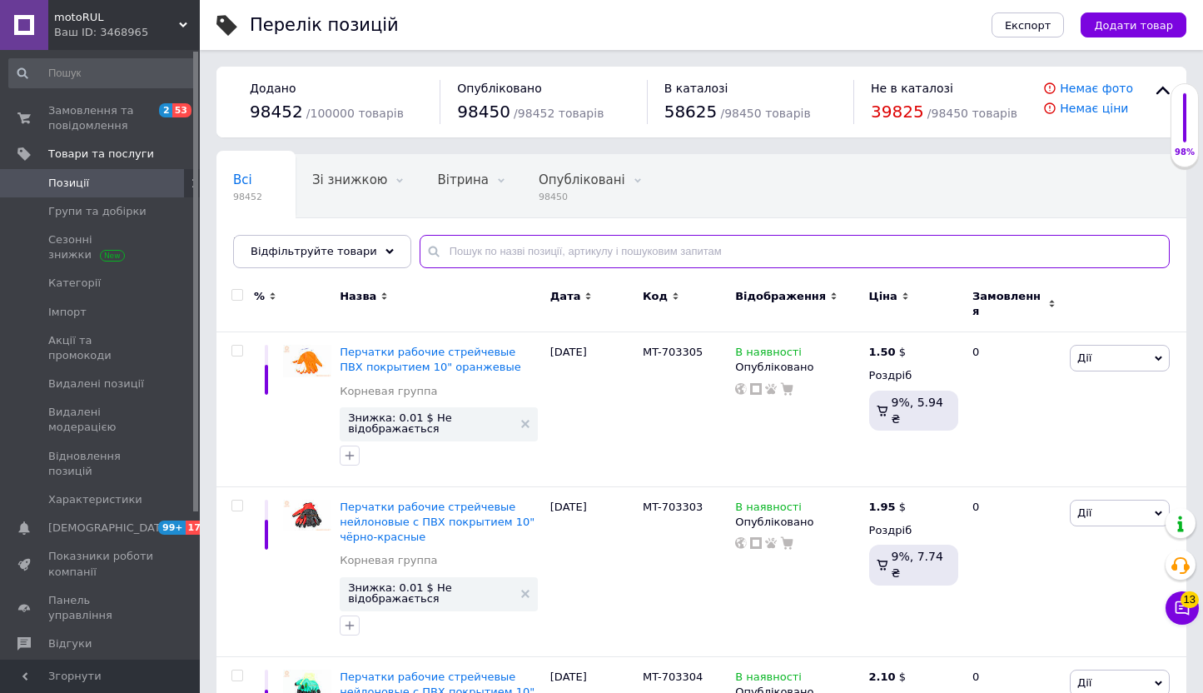
click at [504, 254] on input "text" at bounding box center [795, 251] width 750 height 33
paste input "Ю0009962"
type input "Ю0009962"
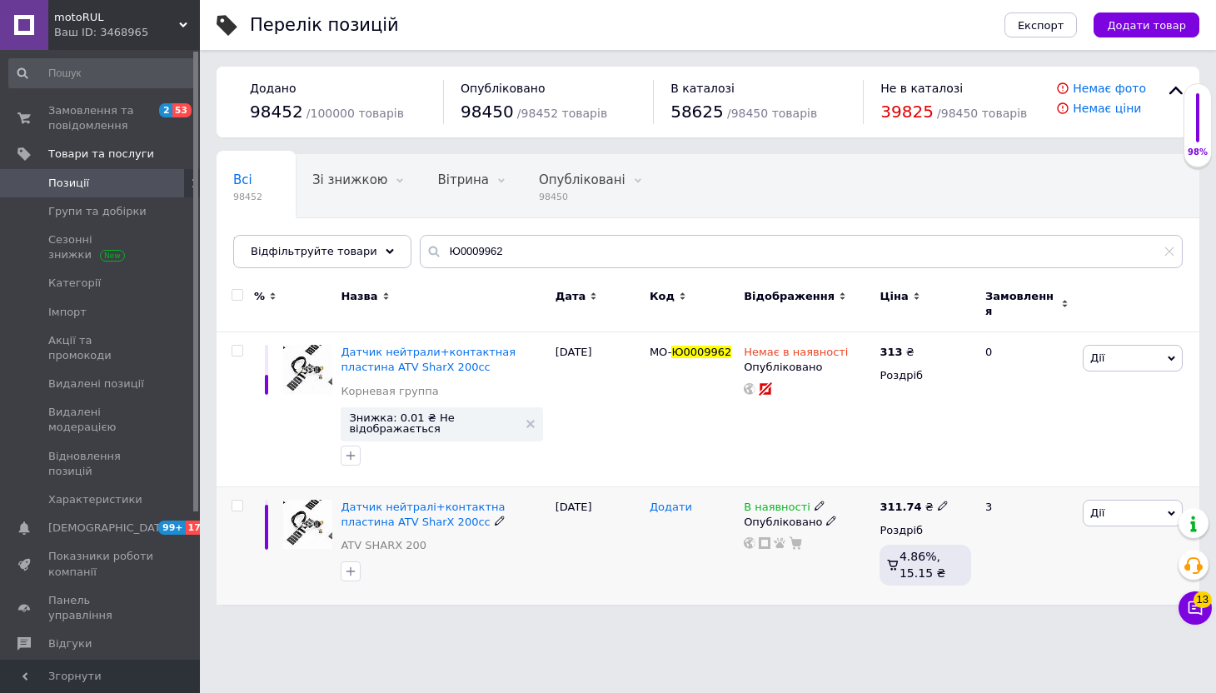
click at [672, 501] on span "Додати" at bounding box center [671, 507] width 42 height 13
type input "MO-Ю0009962"
click at [652, 585] on div "Перелік позицій Експорт Додати товар Додано 98452 / 100000 товарів Опубліковано…" at bounding box center [708, 310] width 1016 height 621
click at [236, 501] on input "checkbox" at bounding box center [237, 506] width 11 height 11
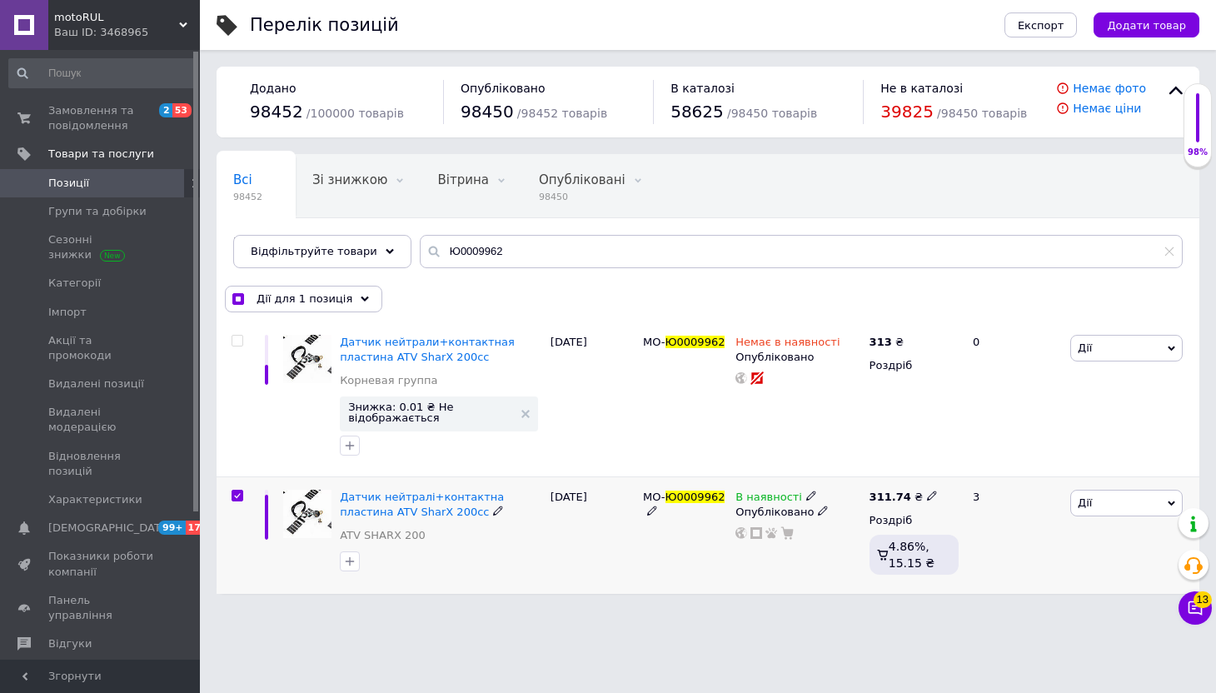
click at [235, 494] on input "checkbox" at bounding box center [237, 496] width 11 height 11
checkbox input "false"
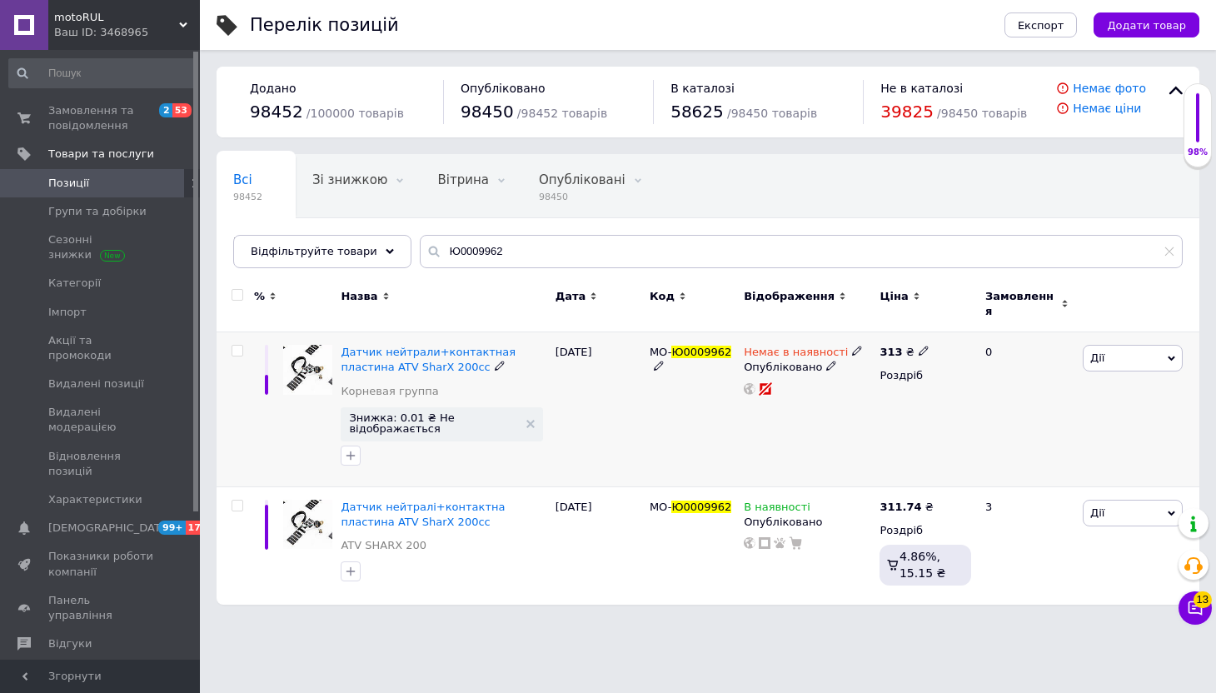
click at [242, 346] on input "checkbox" at bounding box center [237, 351] width 11 height 11
checkbox input "true"
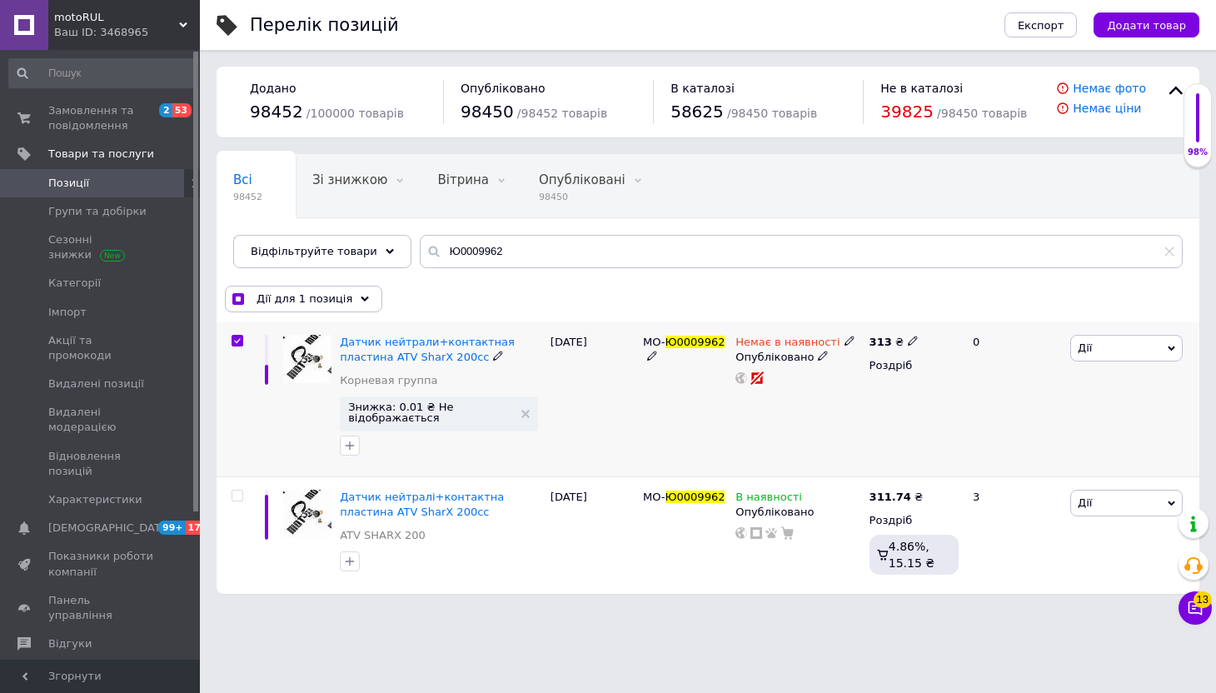
click at [1143, 349] on span "Дії" at bounding box center [1126, 348] width 112 height 27
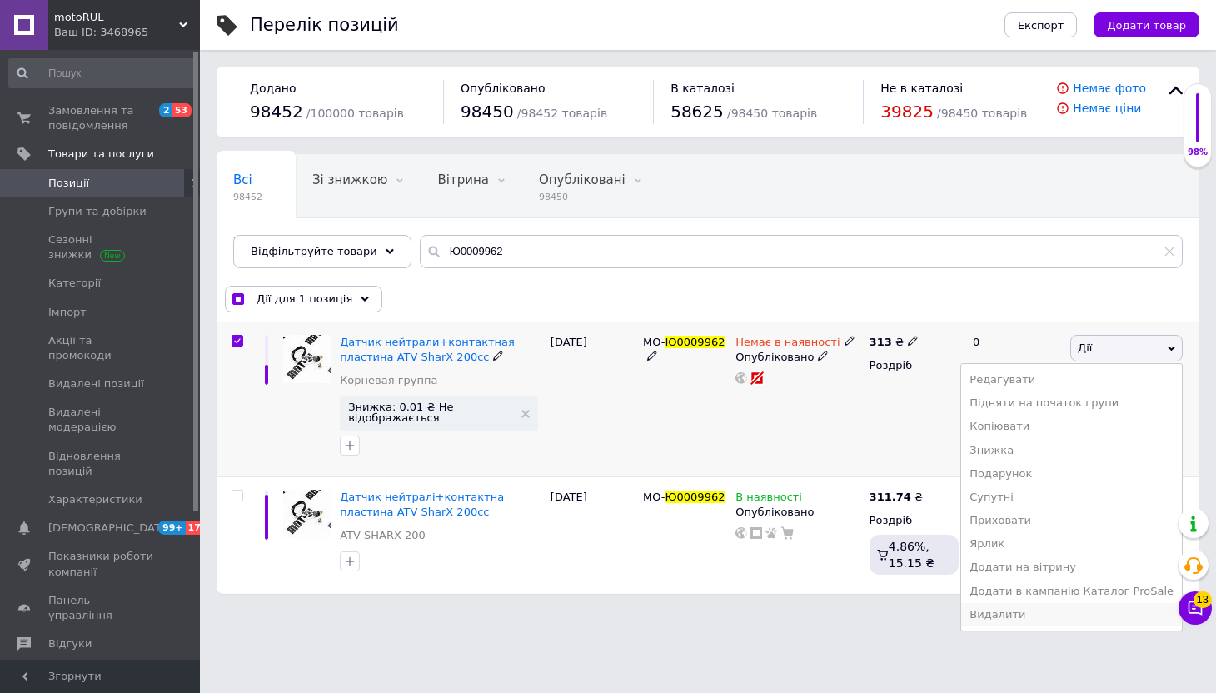
click at [1027, 613] on li "Видалити" at bounding box center [1071, 614] width 221 height 23
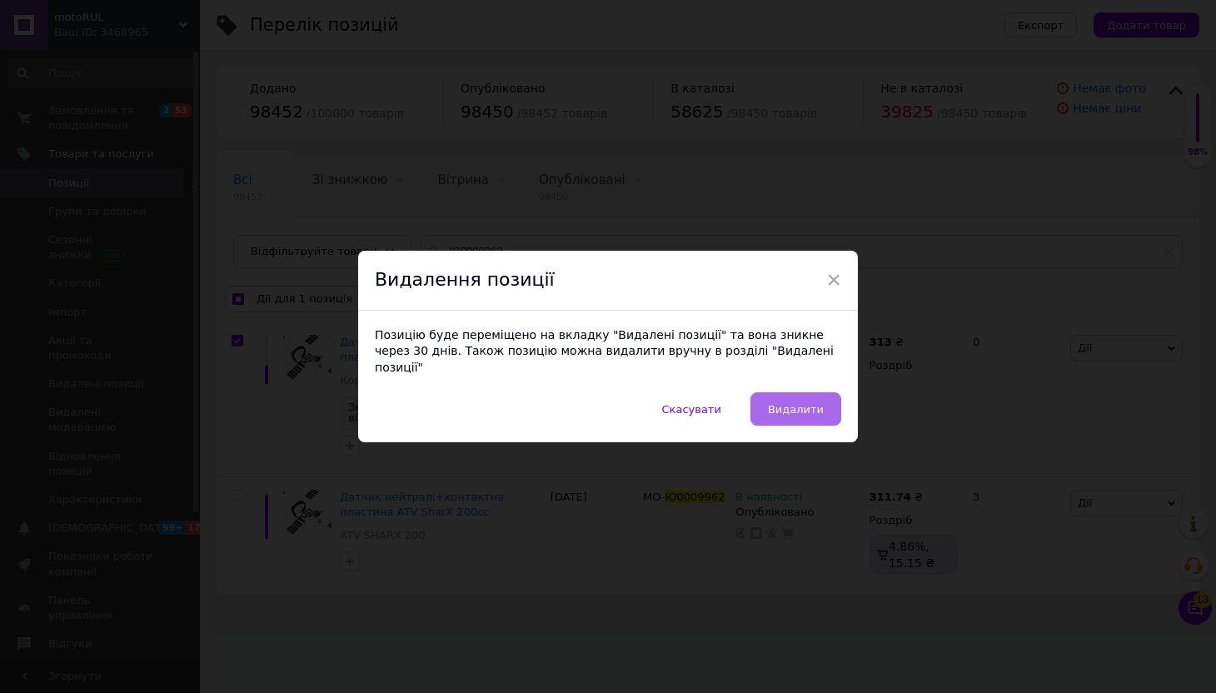
click at [819, 392] on button "Видалити" at bounding box center [795, 408] width 91 height 33
checkbox input "true"
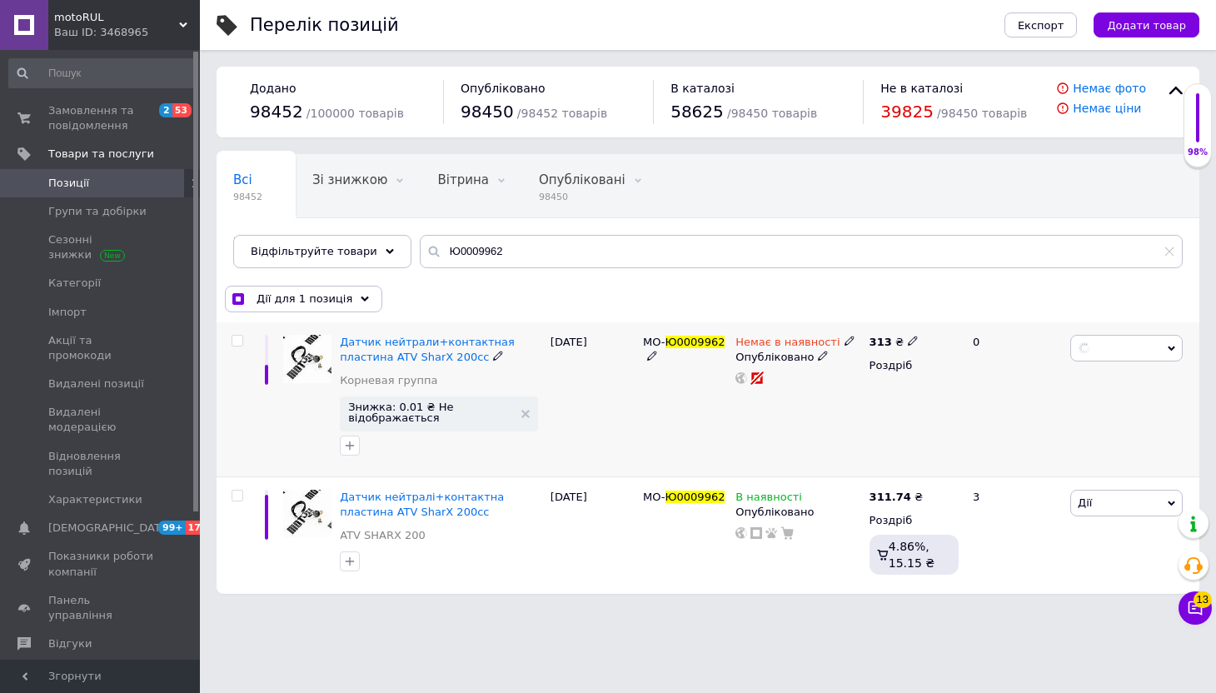
checkbox input "false"
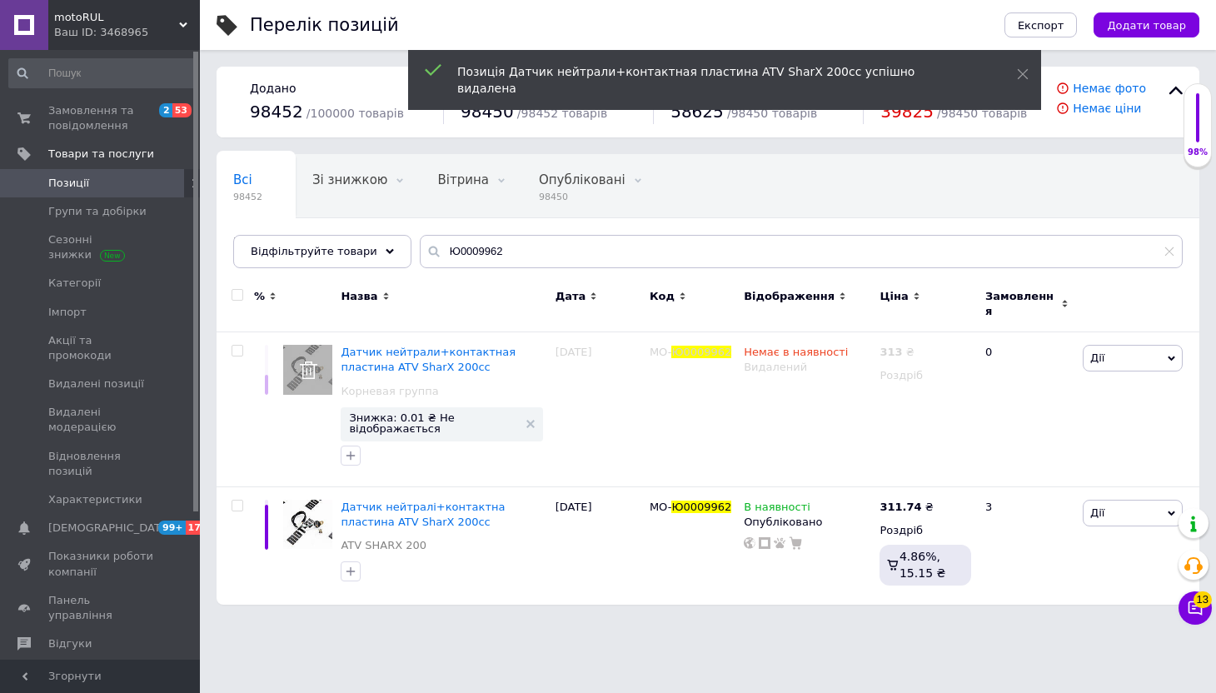
click at [114, 32] on div "Ваш ID: 3468965" at bounding box center [127, 32] width 146 height 15
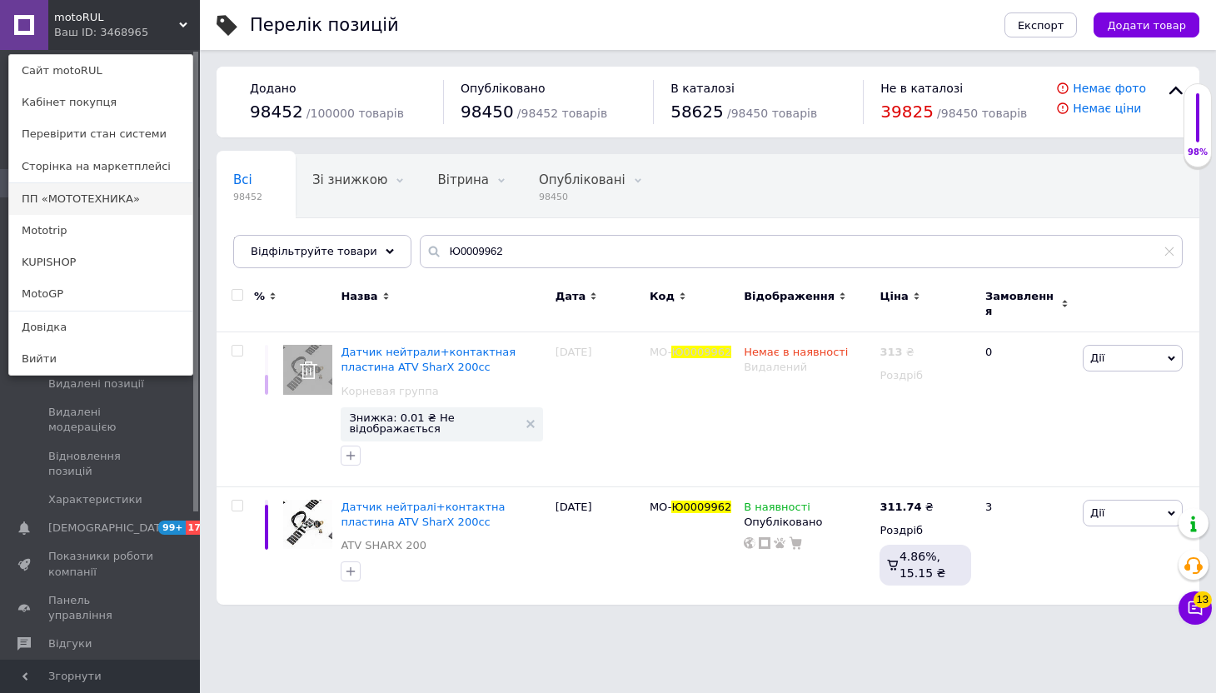
click at [82, 207] on link "ПП «МОТОТЕХНИКА»" at bounding box center [100, 199] width 183 height 32
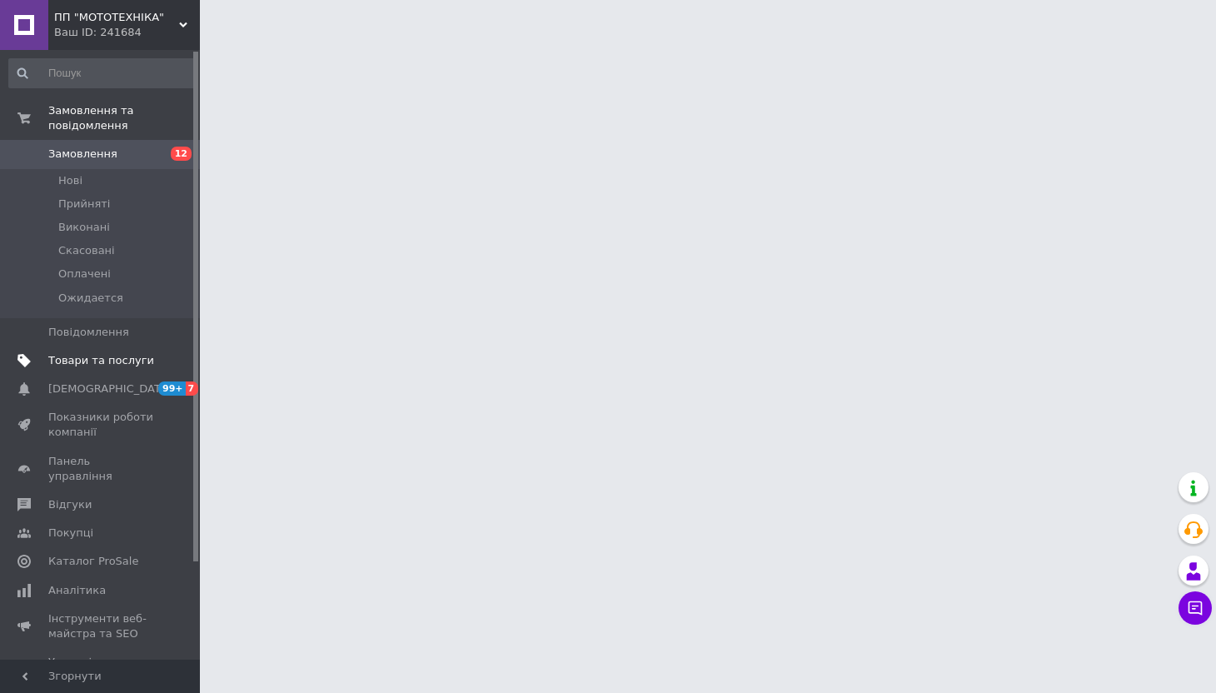
click at [87, 353] on span "Товари та послуги" at bounding box center [101, 360] width 106 height 15
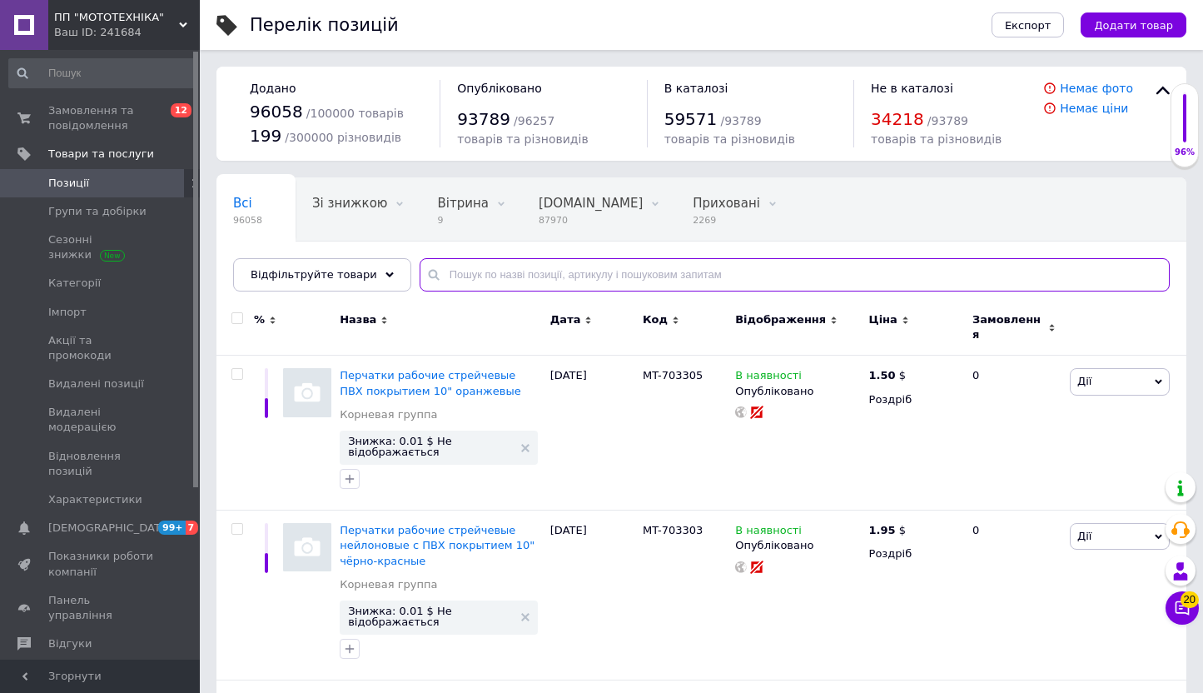
click at [497, 278] on input "text" at bounding box center [795, 274] width 750 height 33
paste input "Ю0009962"
type input "Ю0009962"
